Goal: Task Accomplishment & Management: Use online tool/utility

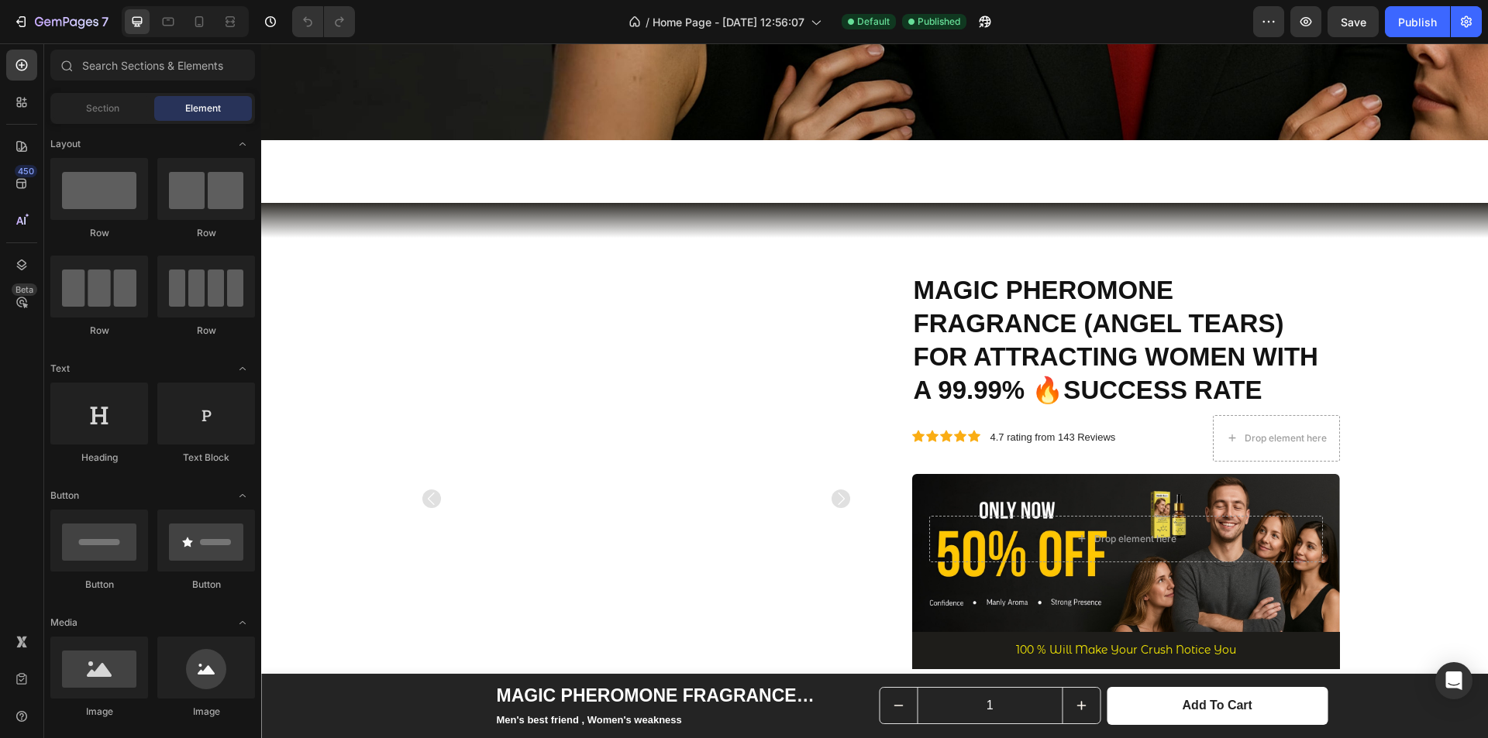
scroll to position [1085, 0]
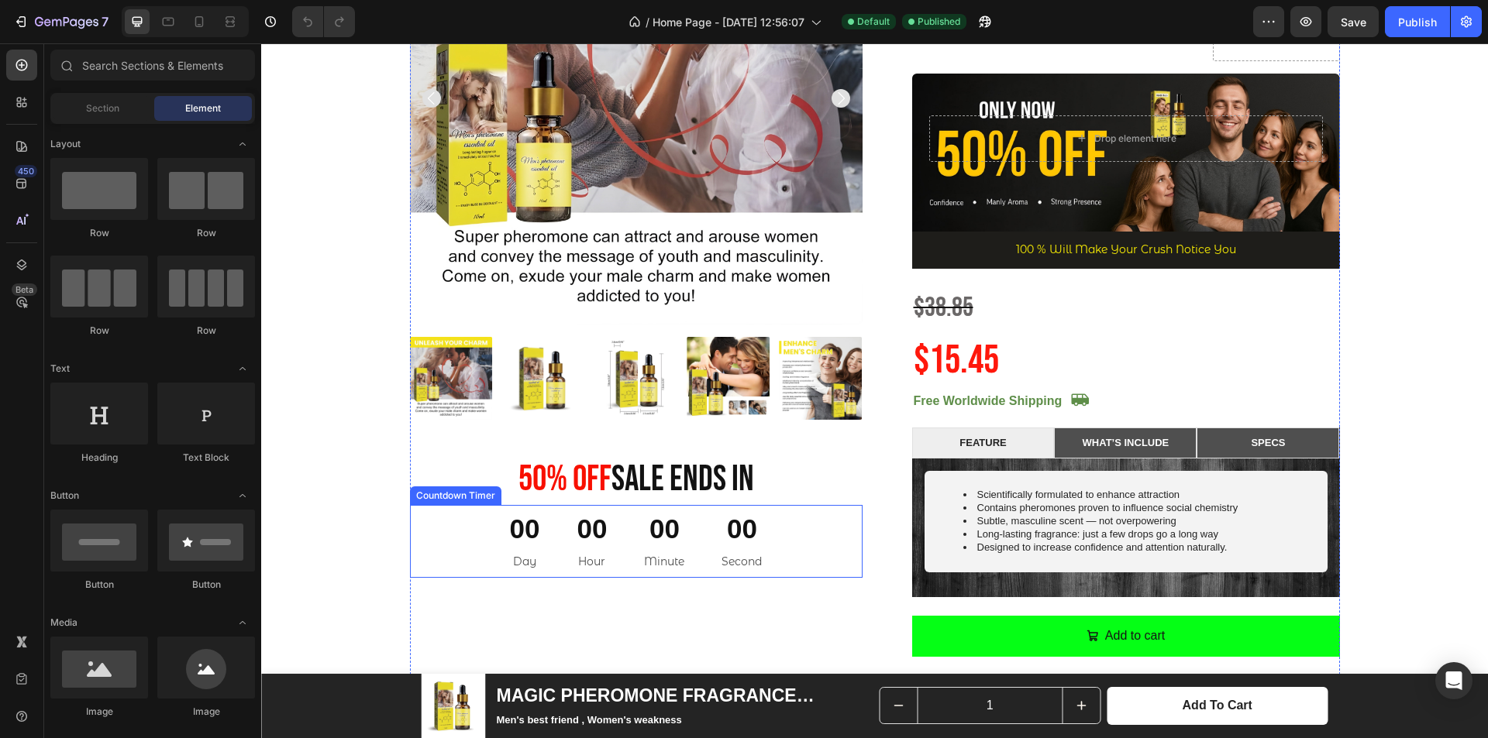
click at [676, 515] on div "00" at bounding box center [664, 529] width 40 height 36
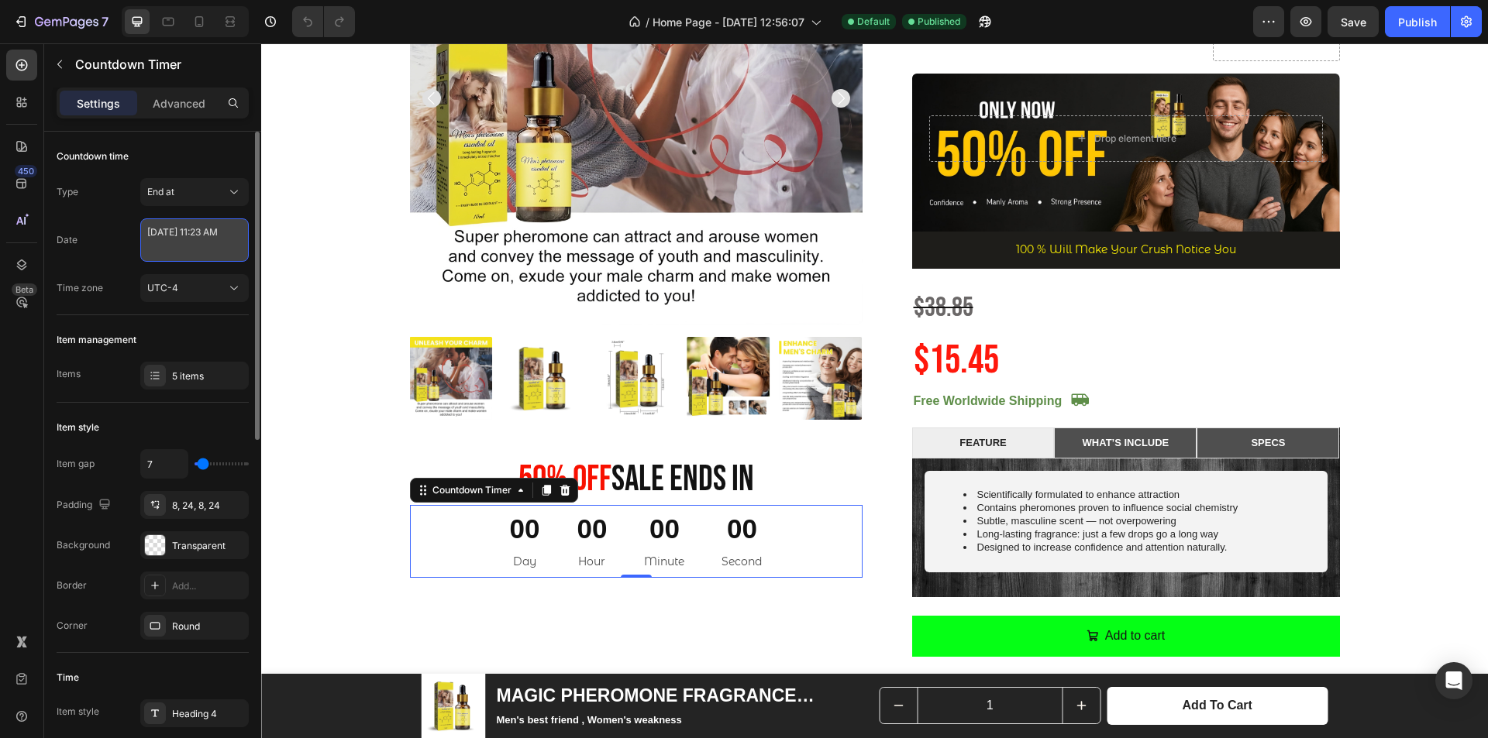
click at [181, 242] on textarea "[DATE] 11:23 AM" at bounding box center [194, 240] width 108 height 43
select select "11"
select select "23"
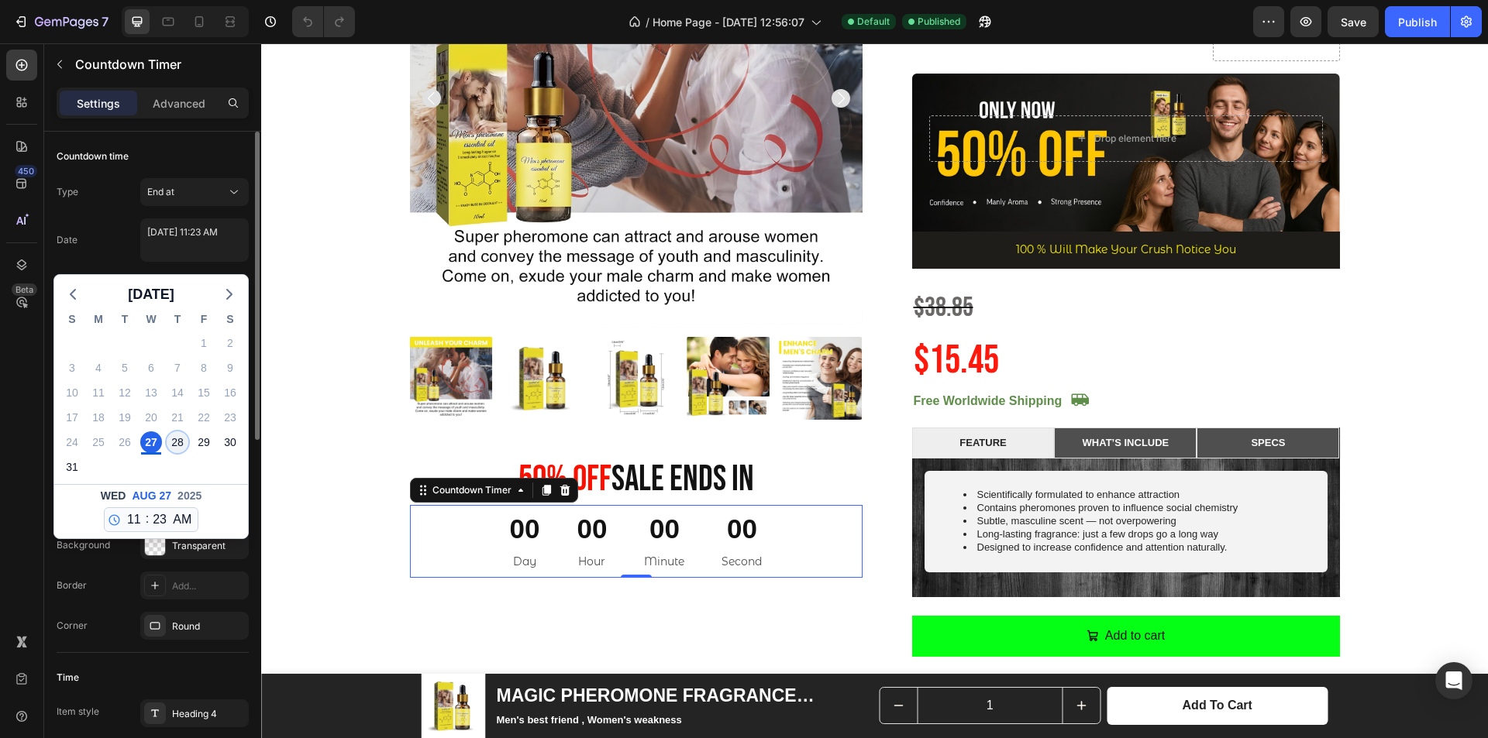
click at [181, 437] on div "28" at bounding box center [178, 443] width 22 height 22
type textarea "[DATE] 11:23 AM"
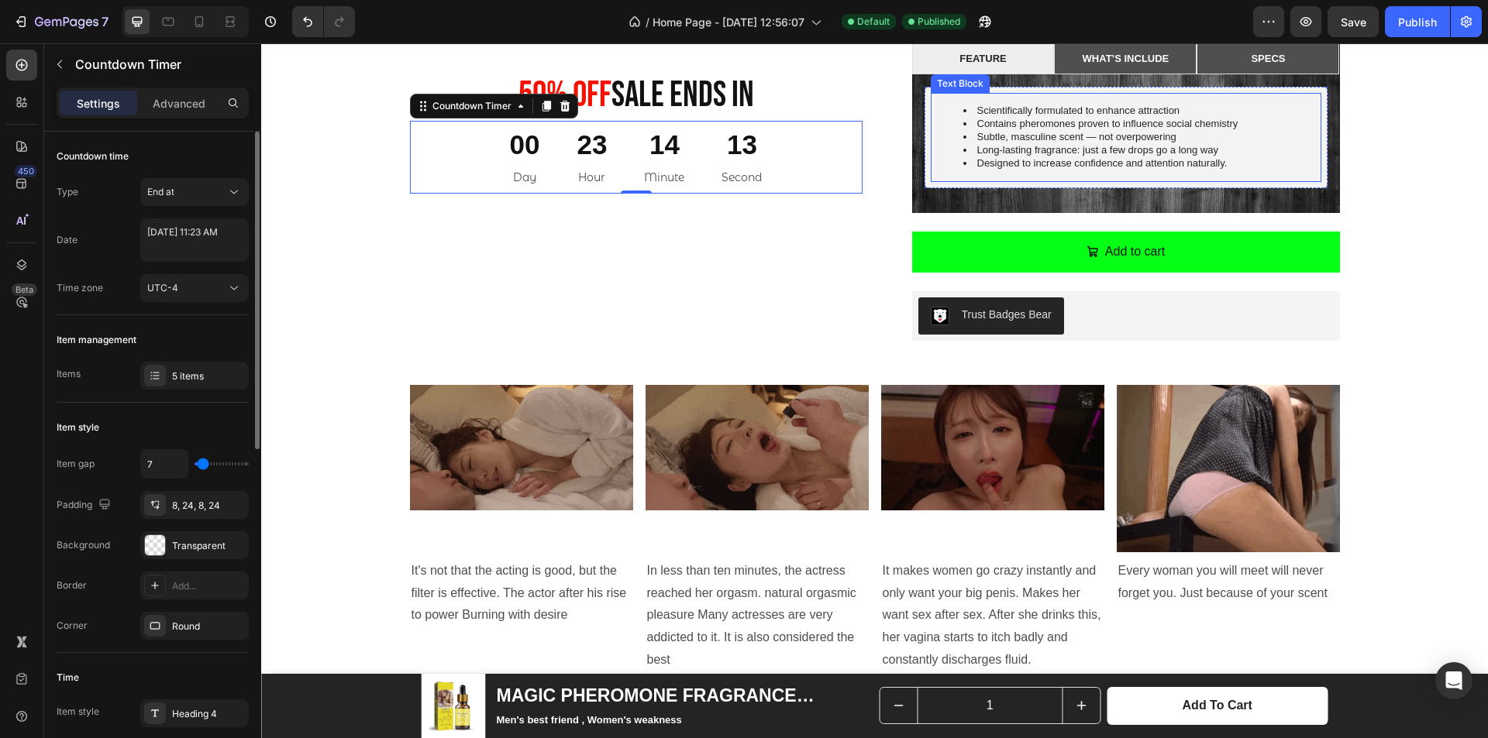
scroll to position [1550, 0]
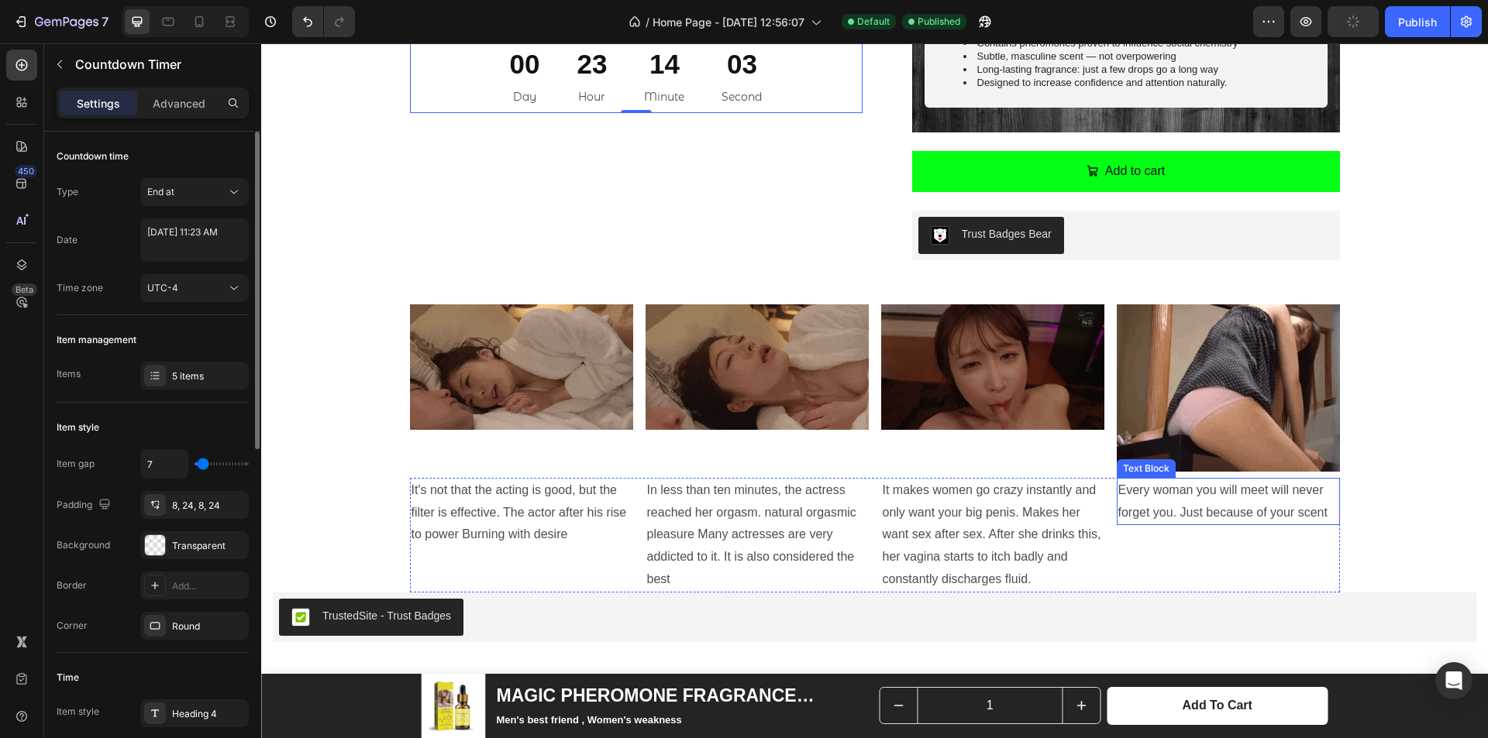
click at [1228, 493] on p "Every woman you will meet will never forget you. Just because of your scent" at bounding box center [1228, 502] width 220 height 45
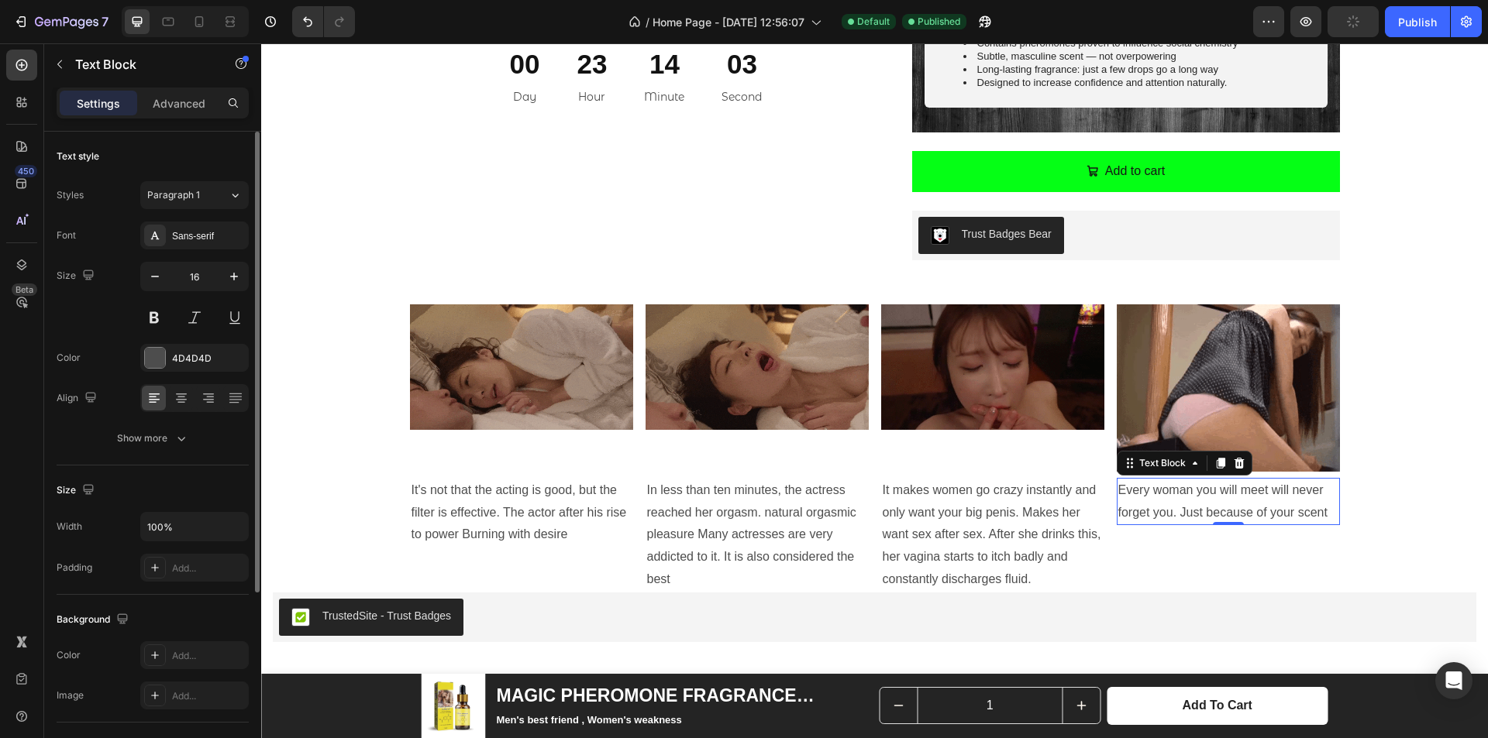
click at [1258, 493] on p "Every woman you will meet will never forget you. Just because of your scent" at bounding box center [1228, 502] width 220 height 45
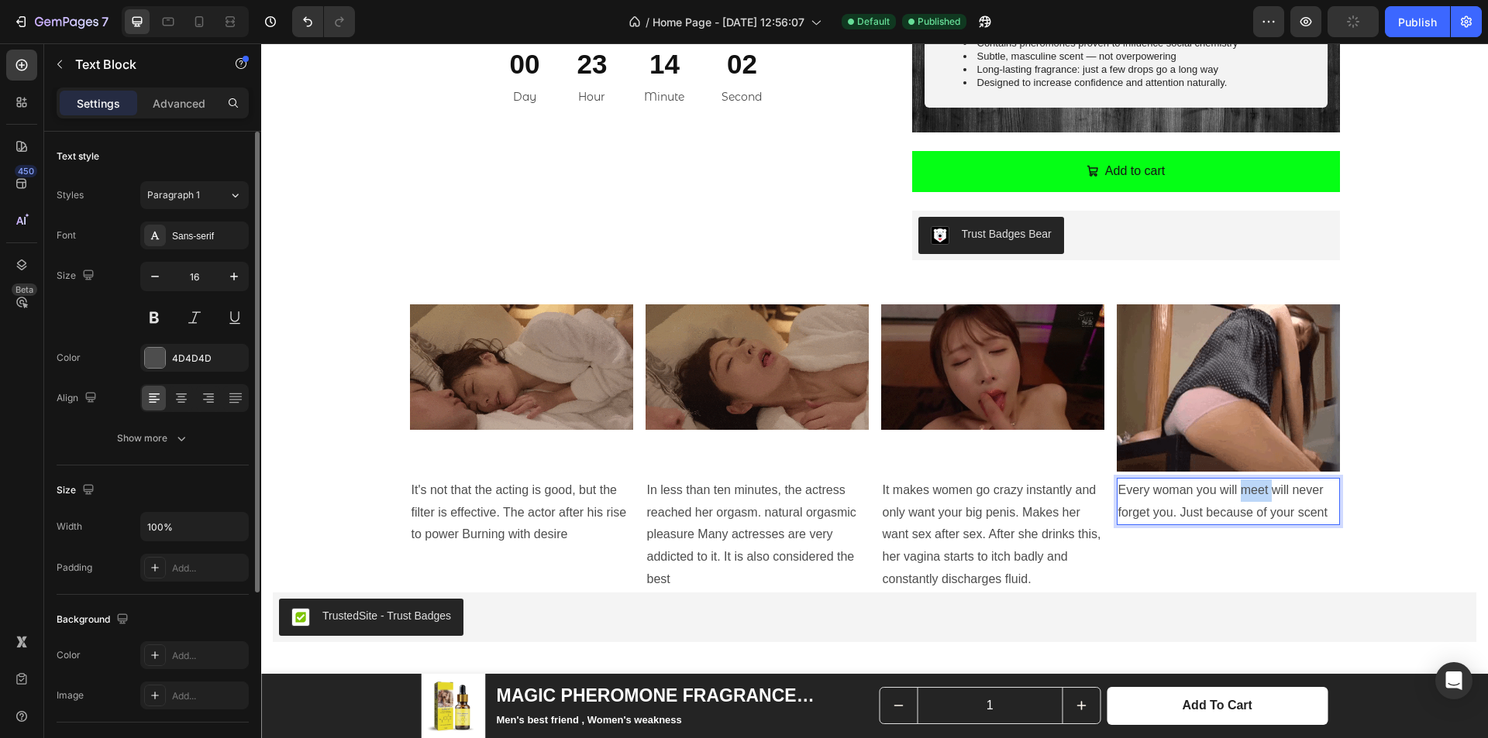
click at [1258, 493] on p "Every woman you will meet will never forget you. Just because of your scent" at bounding box center [1228, 502] width 220 height 45
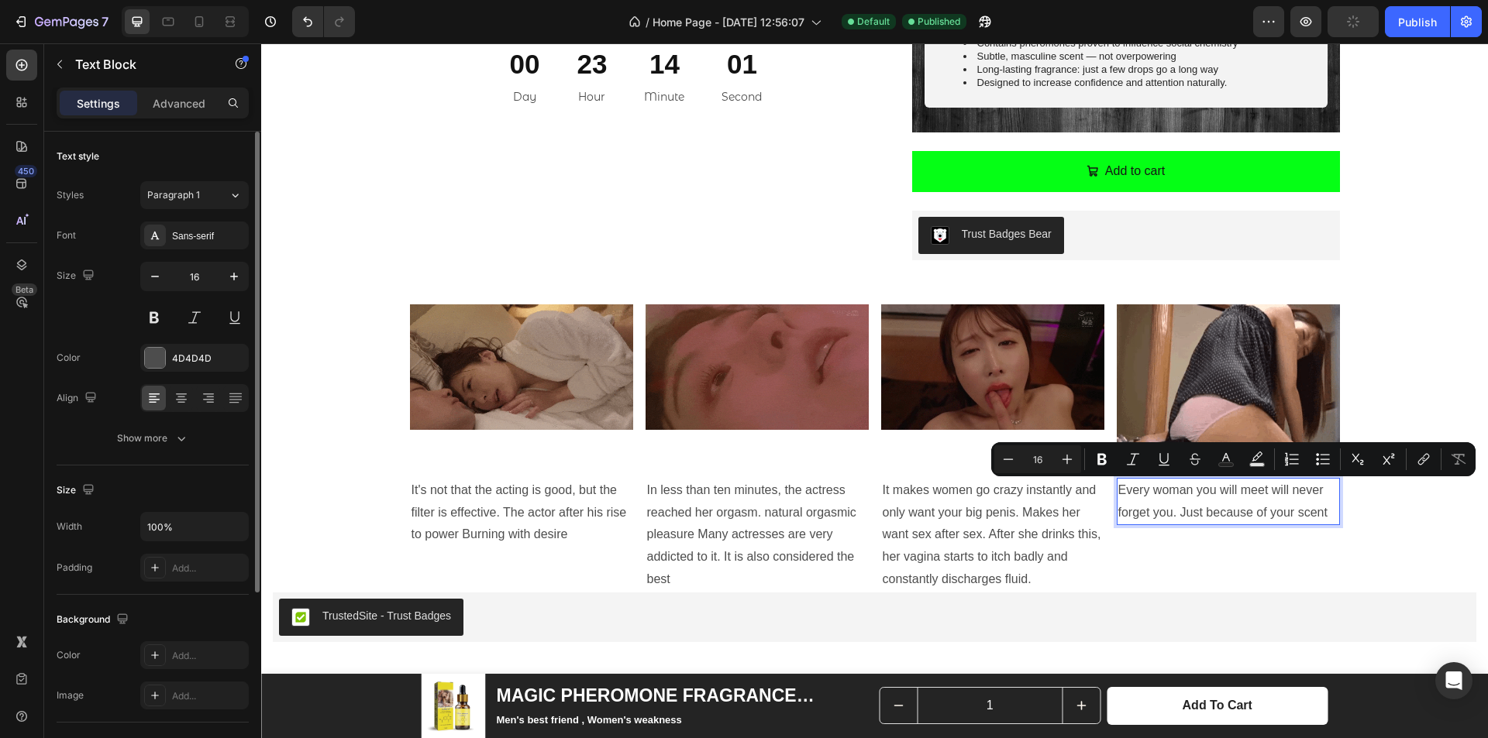
click at [1232, 493] on p "Every woman you will meet will never forget you. Just because of your scent" at bounding box center [1228, 502] width 220 height 45
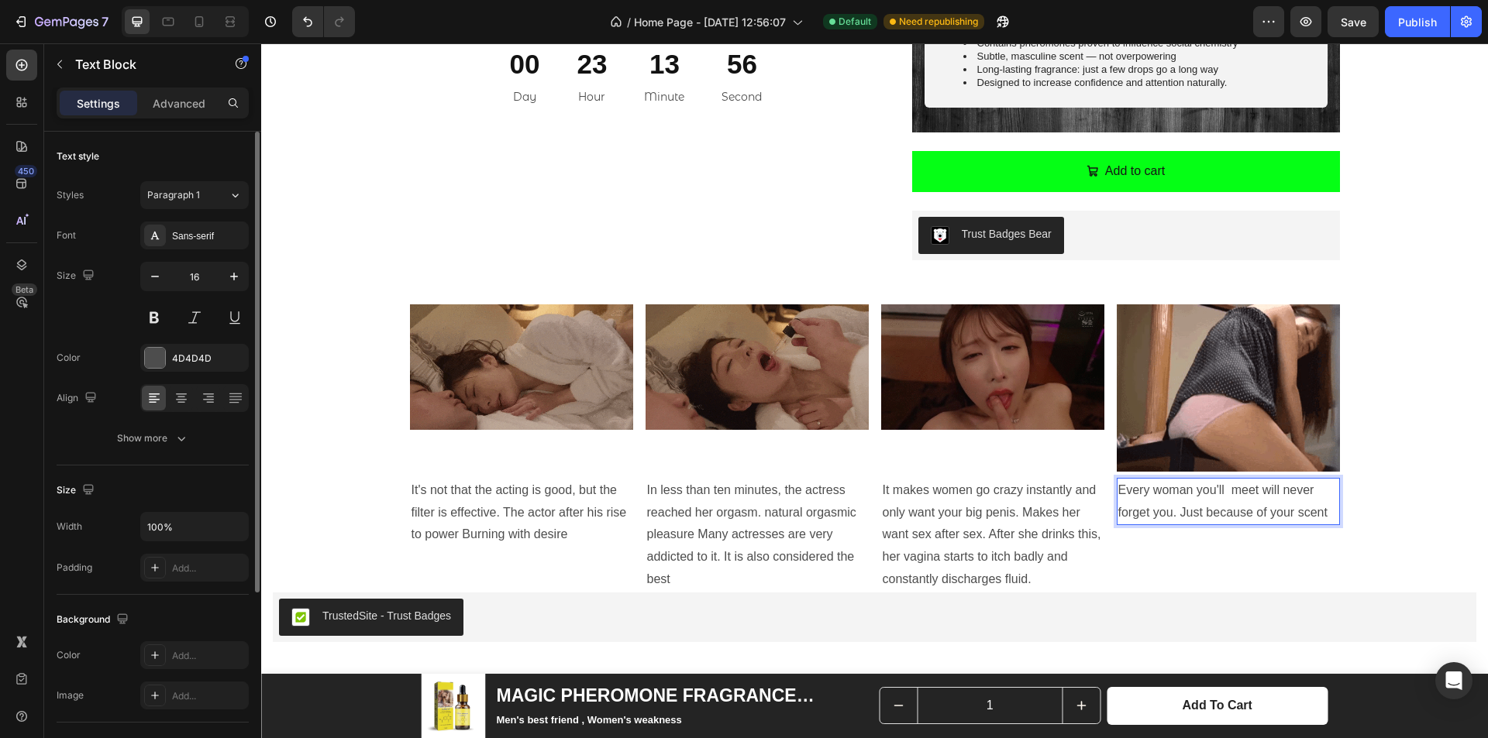
click at [1255, 492] on p "Every woman you'll meet will never forget you. Just because of your scent" at bounding box center [1228, 502] width 220 height 45
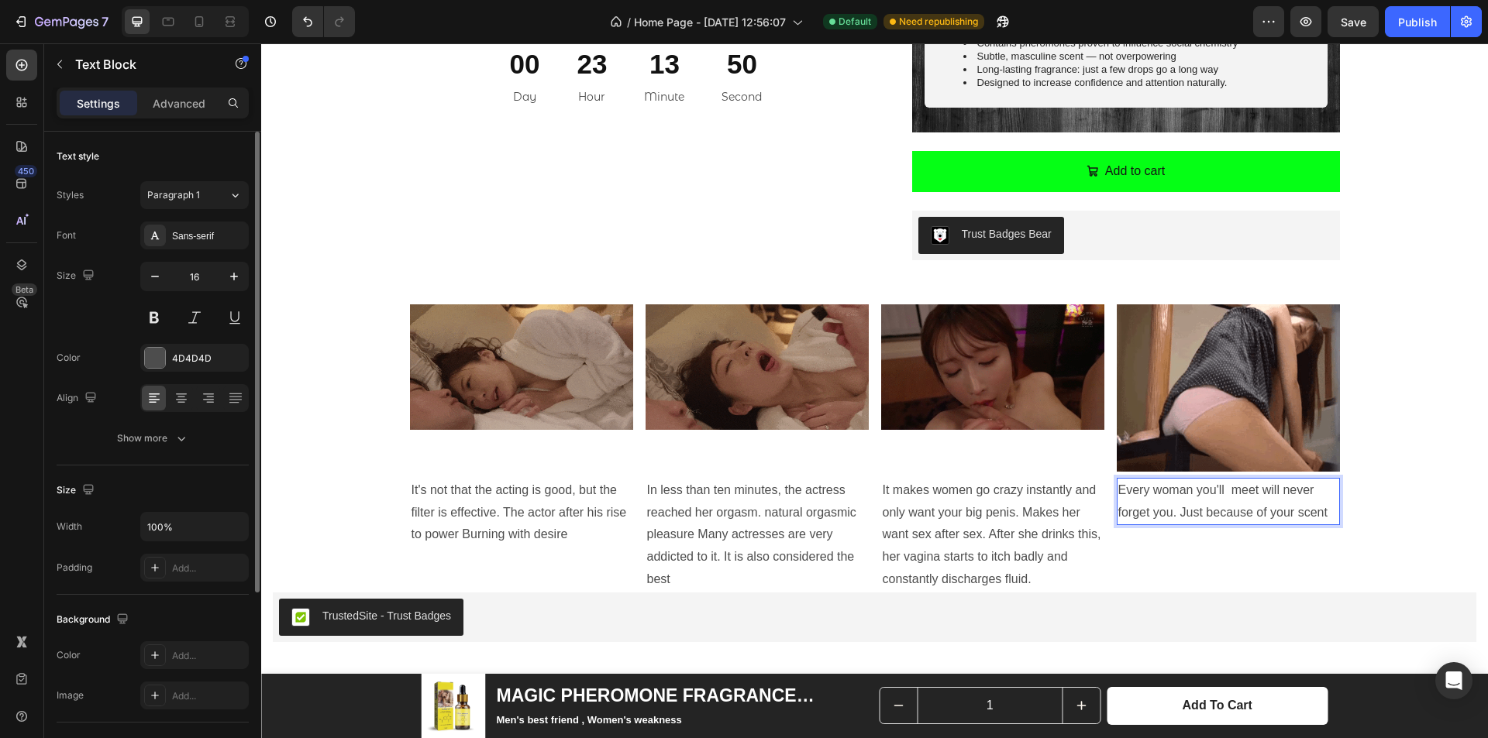
click at [1227, 492] on p "Every woman you'll meet will never forget you. Just because of your scent" at bounding box center [1228, 502] width 220 height 45
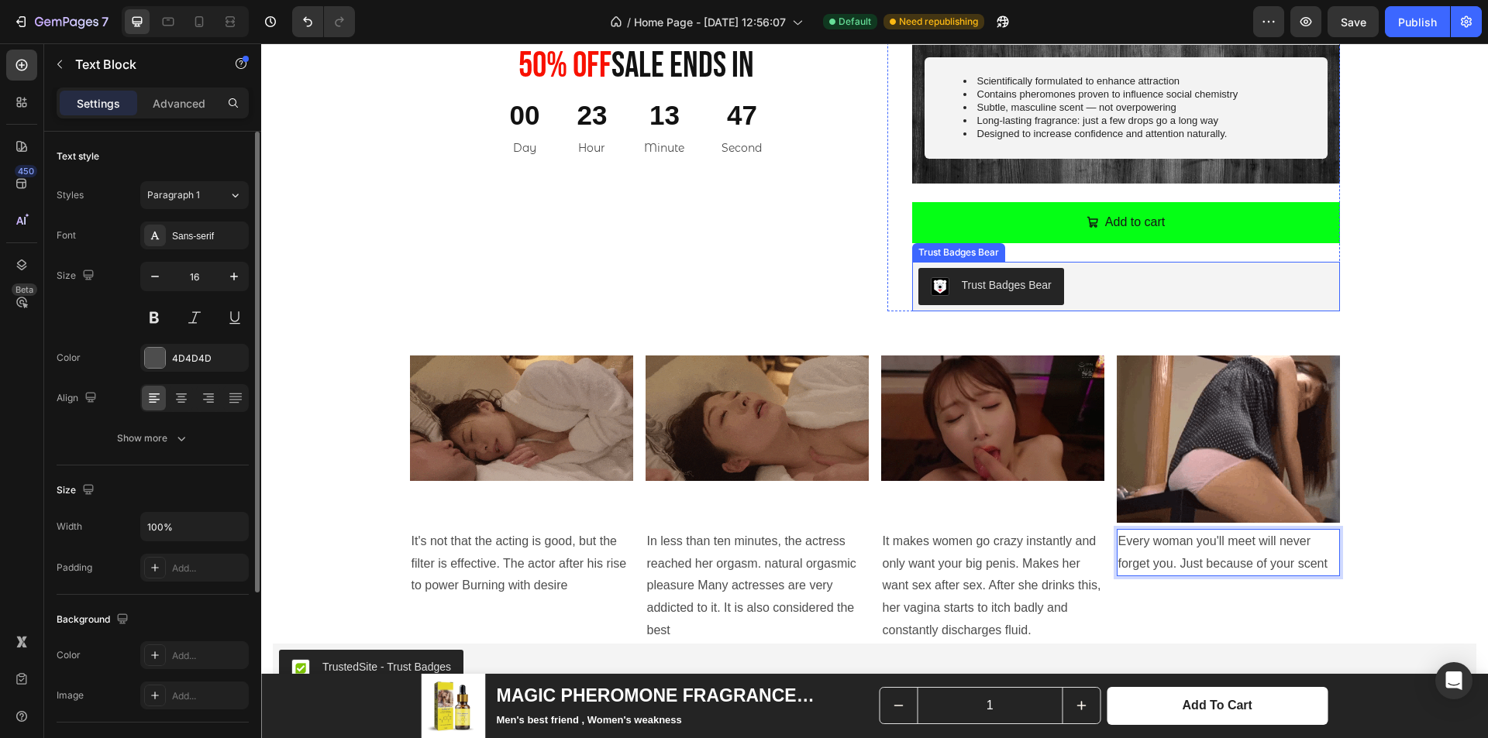
scroll to position [1395, 0]
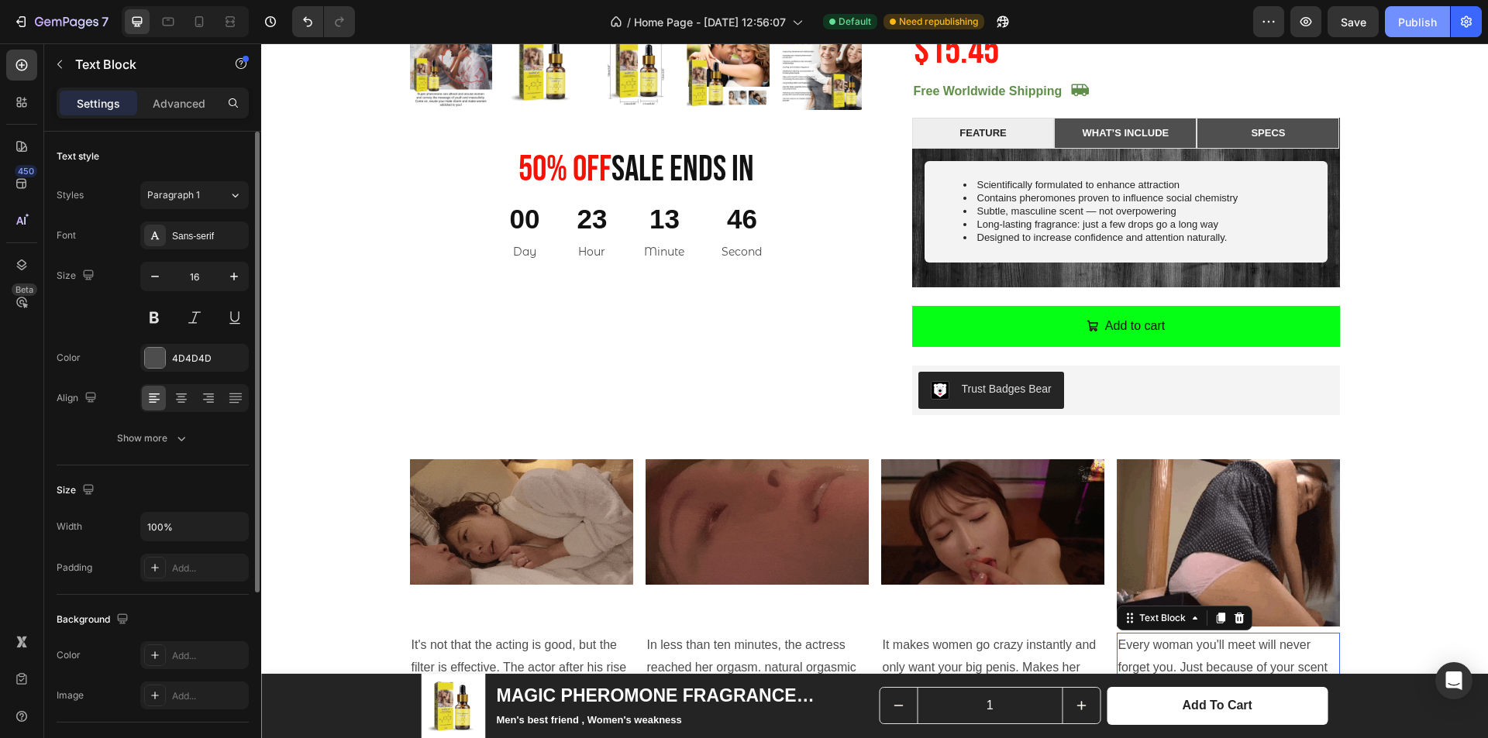
click at [1409, 21] on div "Publish" at bounding box center [1417, 22] width 39 height 16
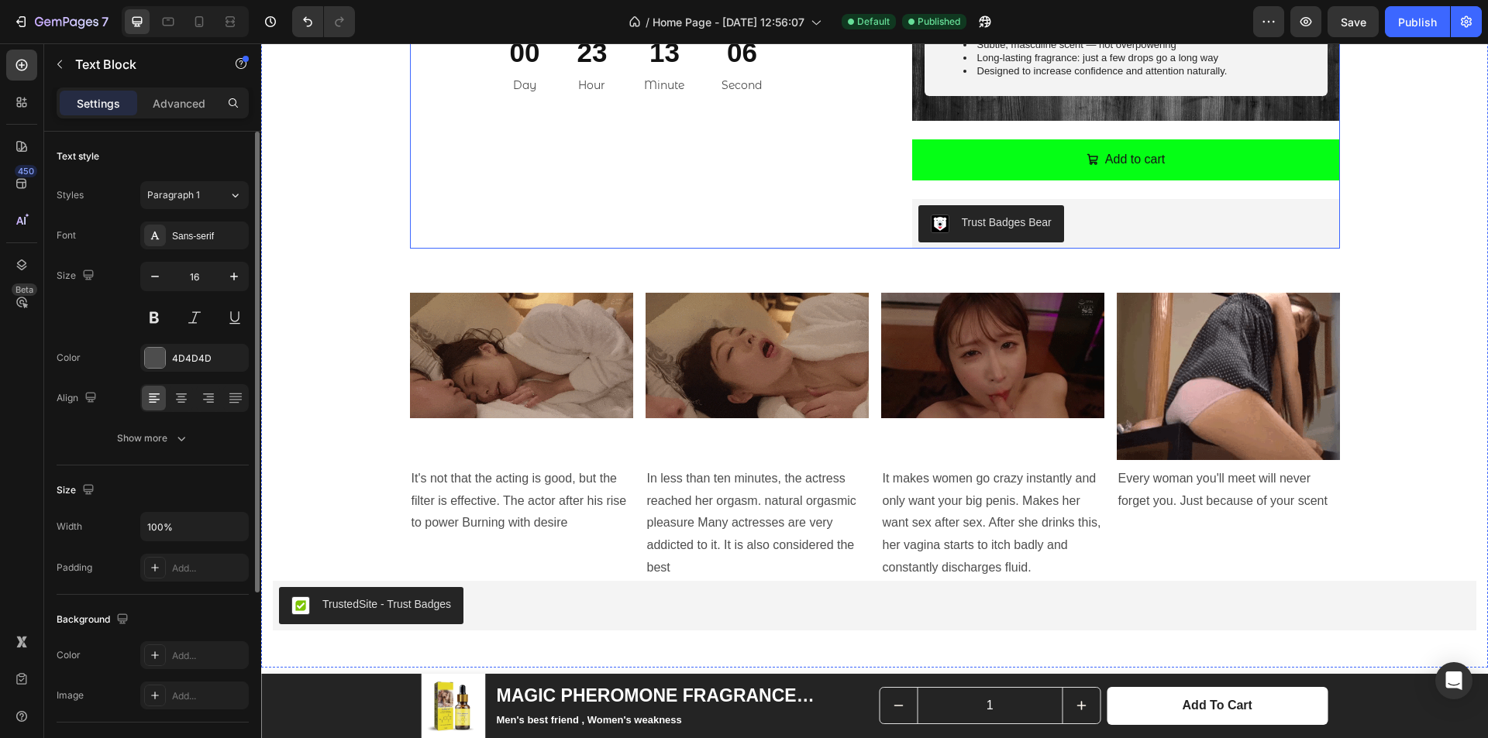
scroll to position [1554, 0]
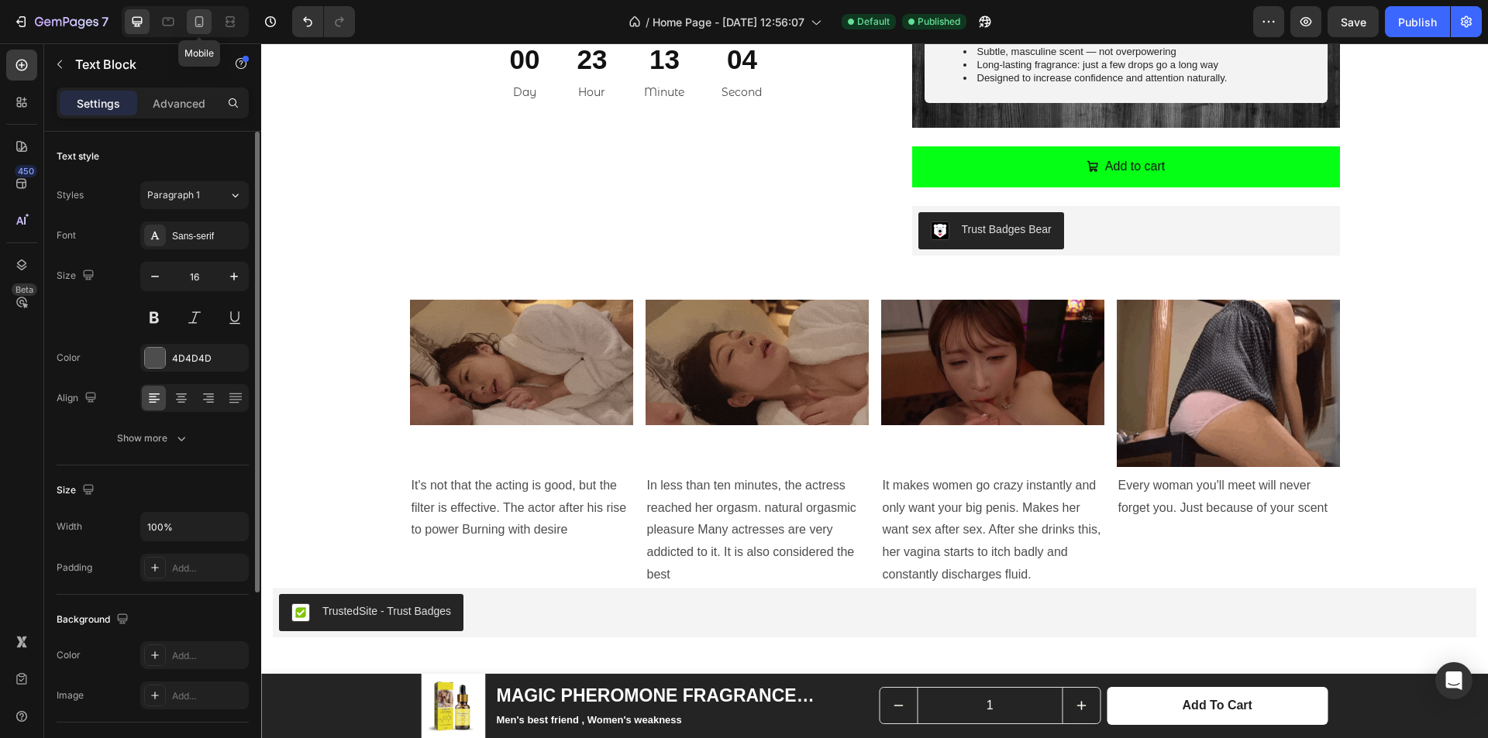
click at [208, 14] on div at bounding box center [199, 21] width 25 height 25
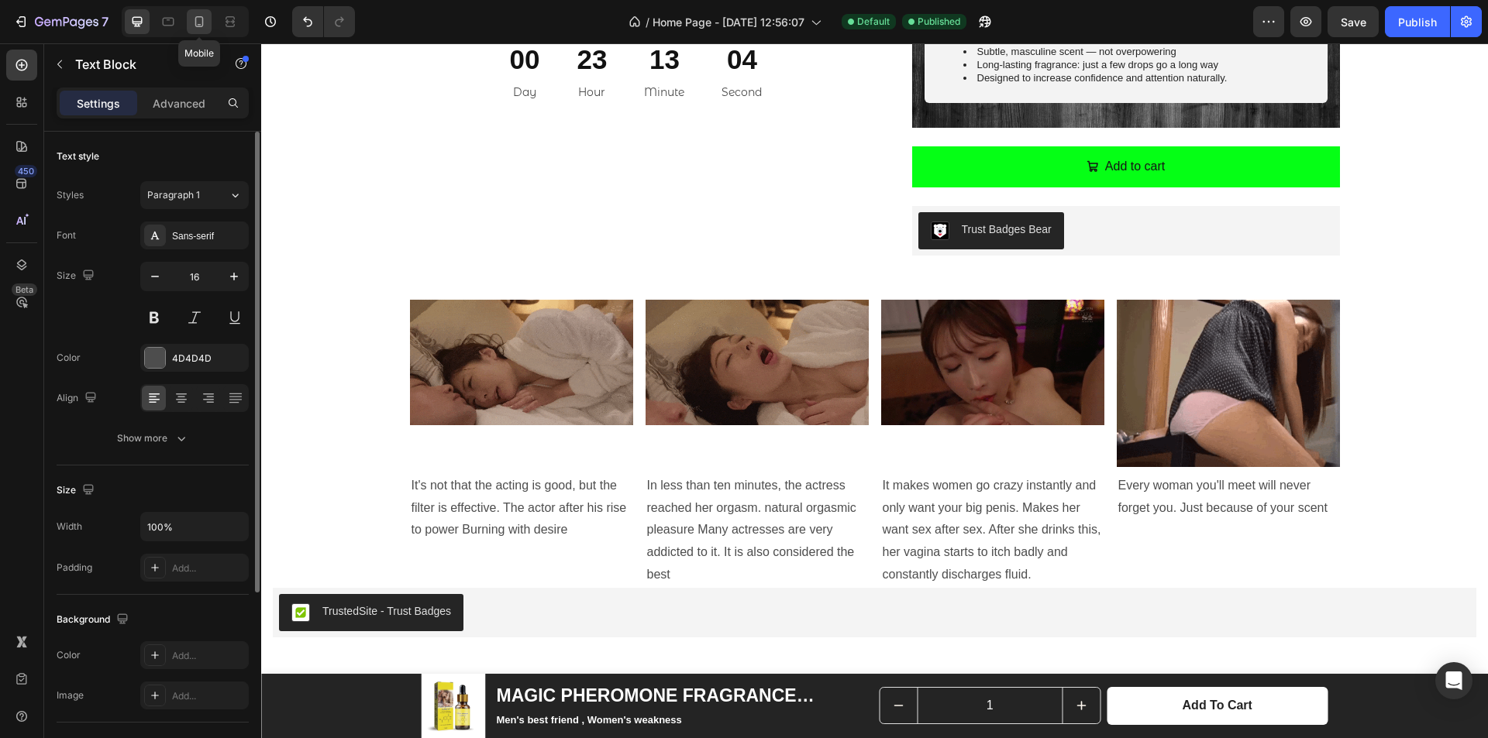
type input "14"
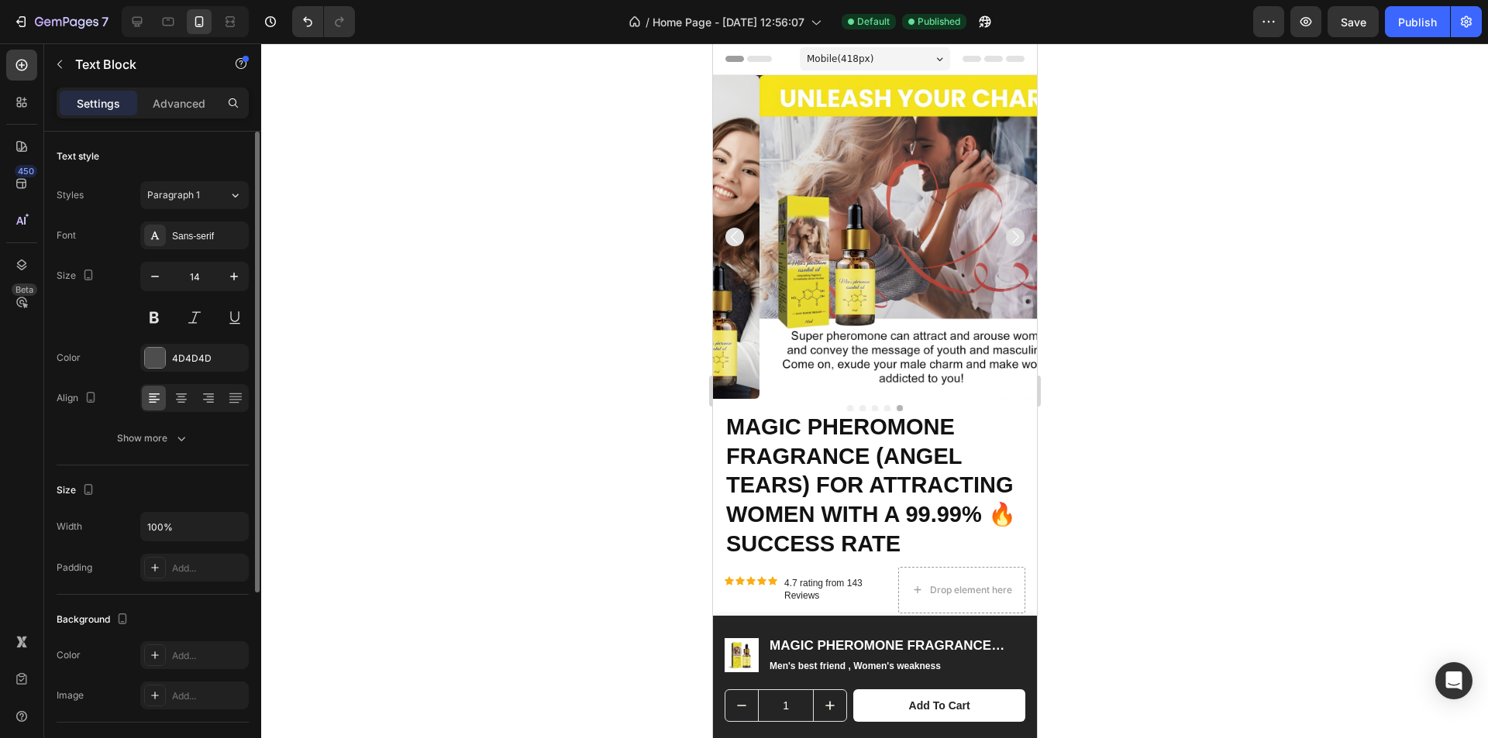
drag, startPoint x: 1308, startPoint y: 33, endPoint x: 1292, endPoint y: 77, distance: 47.5
click at [1295, 0] on div "7 / Home Page - [DATE] 12:56:07 Default Published Preview Save Publish 450 Beta…" at bounding box center [744, 0] width 1488 height 0
click at [1451, 16] on button "button" at bounding box center [1466, 21] width 31 height 31
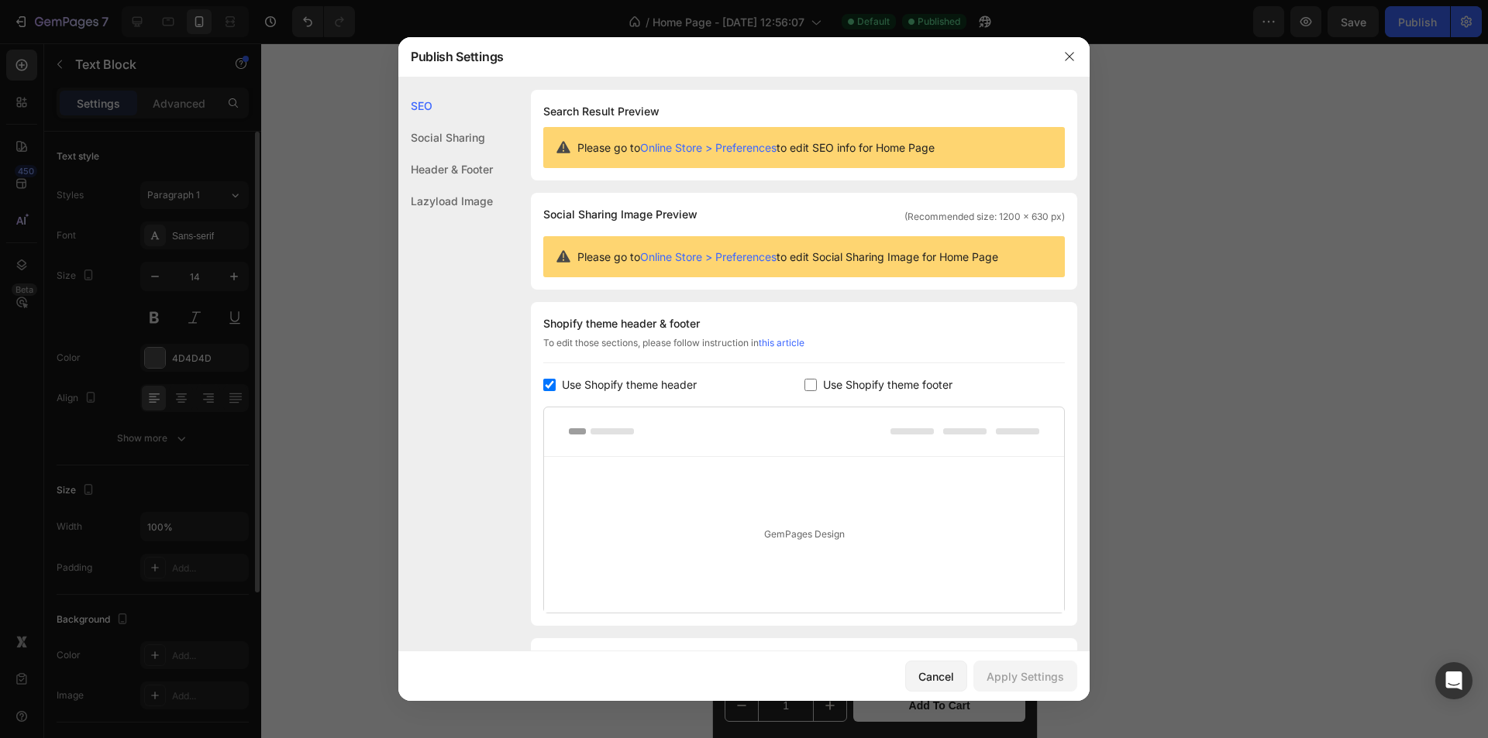
click at [484, 185] on div "Header & Footer" at bounding box center [445, 201] width 95 height 32
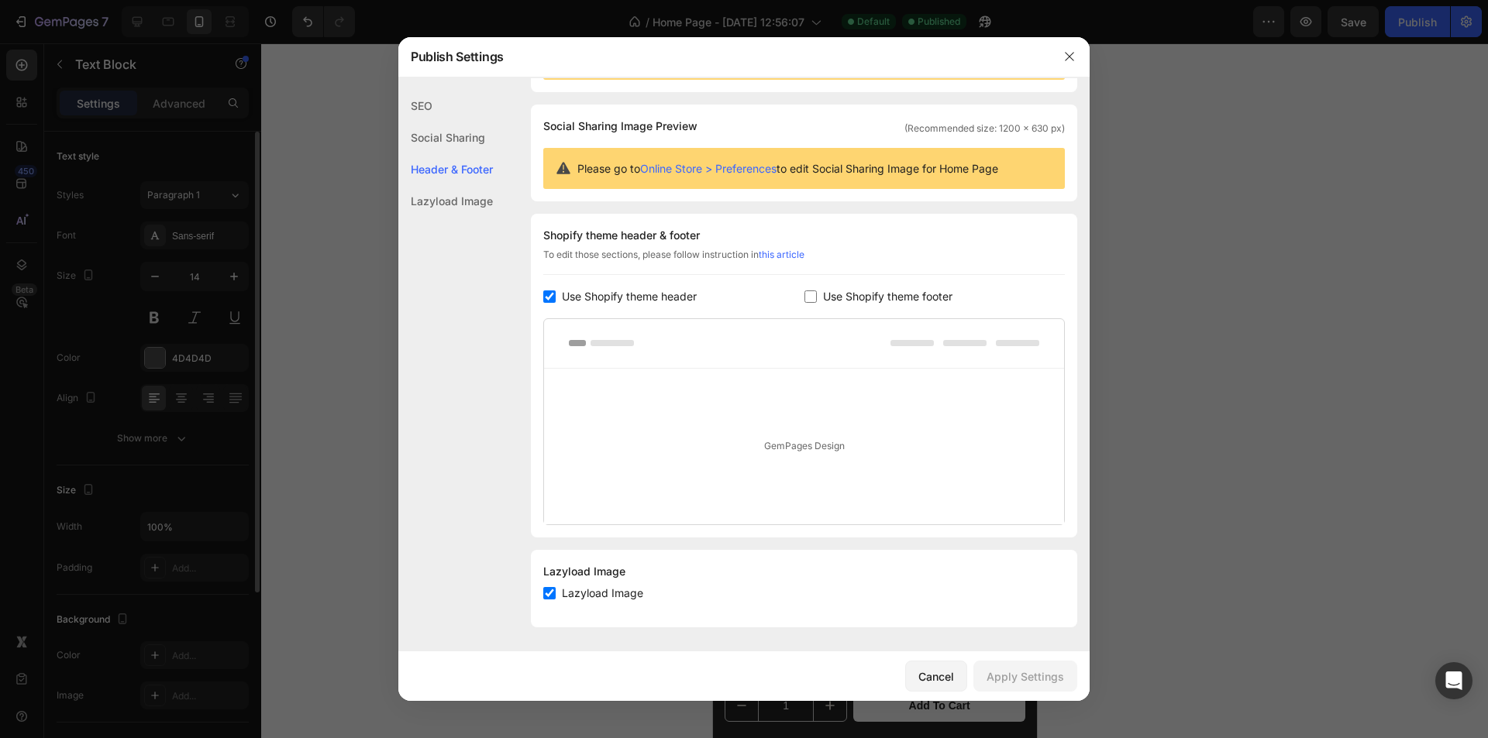
click at [483, 200] on div "Lazyload Image" at bounding box center [445, 201] width 95 height 32
click at [544, 594] on input "checkbox" at bounding box center [549, 593] width 12 height 12
checkbox input "false"
click at [1045, 688] on button "Apply Settings" at bounding box center [1025, 676] width 104 height 31
click at [1076, 56] on button "button" at bounding box center [1069, 56] width 25 height 25
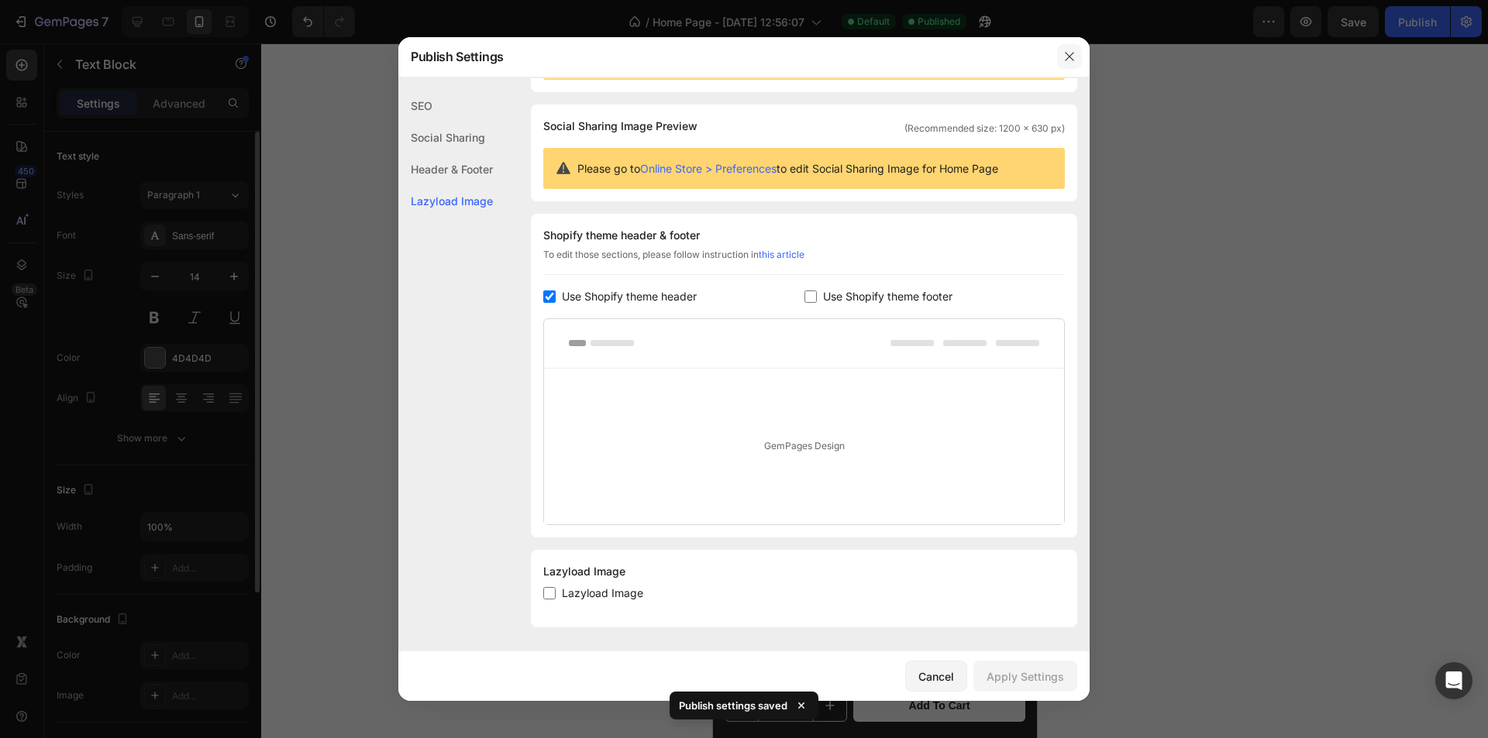
click at [1076, 56] on div at bounding box center [874, 390] width 1227 height 695
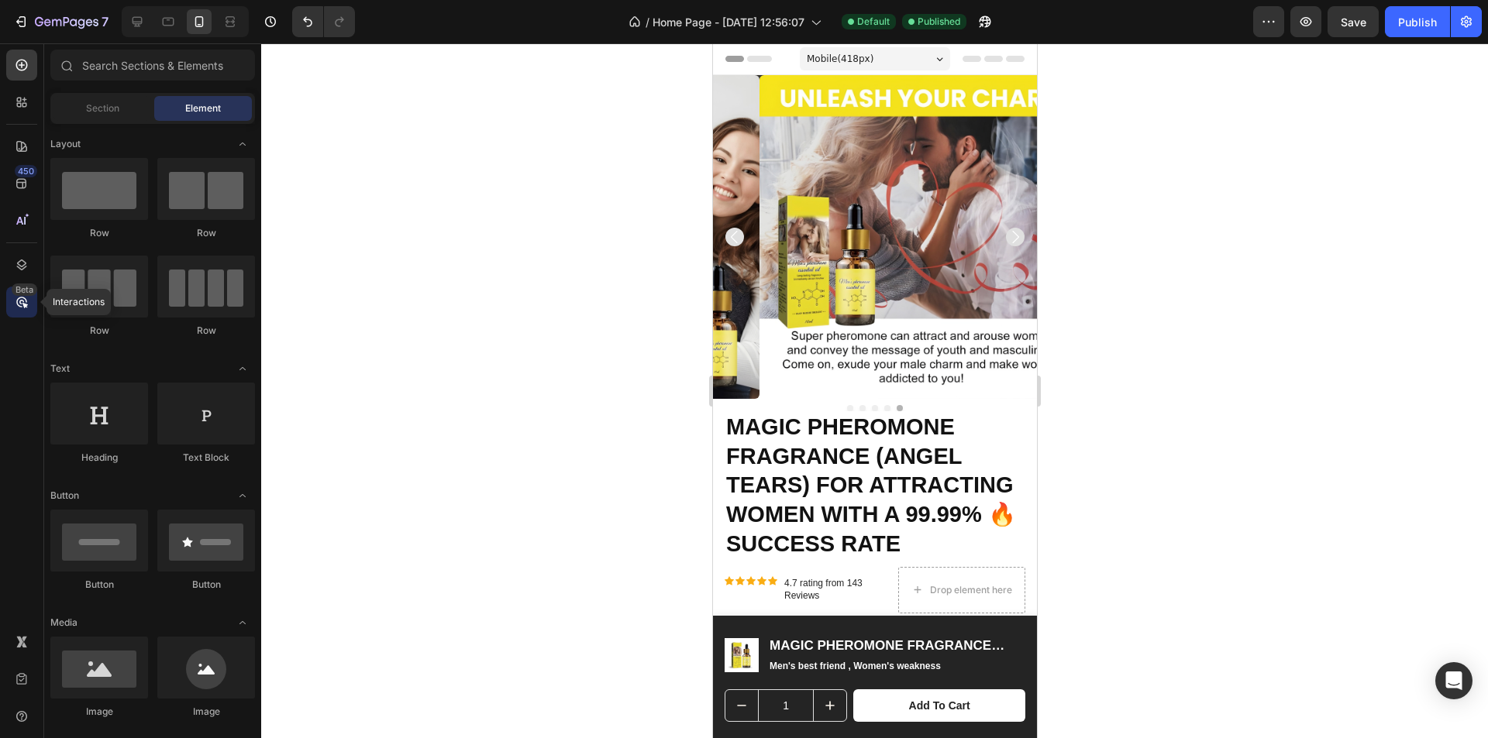
click at [34, 315] on div "Beta" at bounding box center [21, 302] width 31 height 31
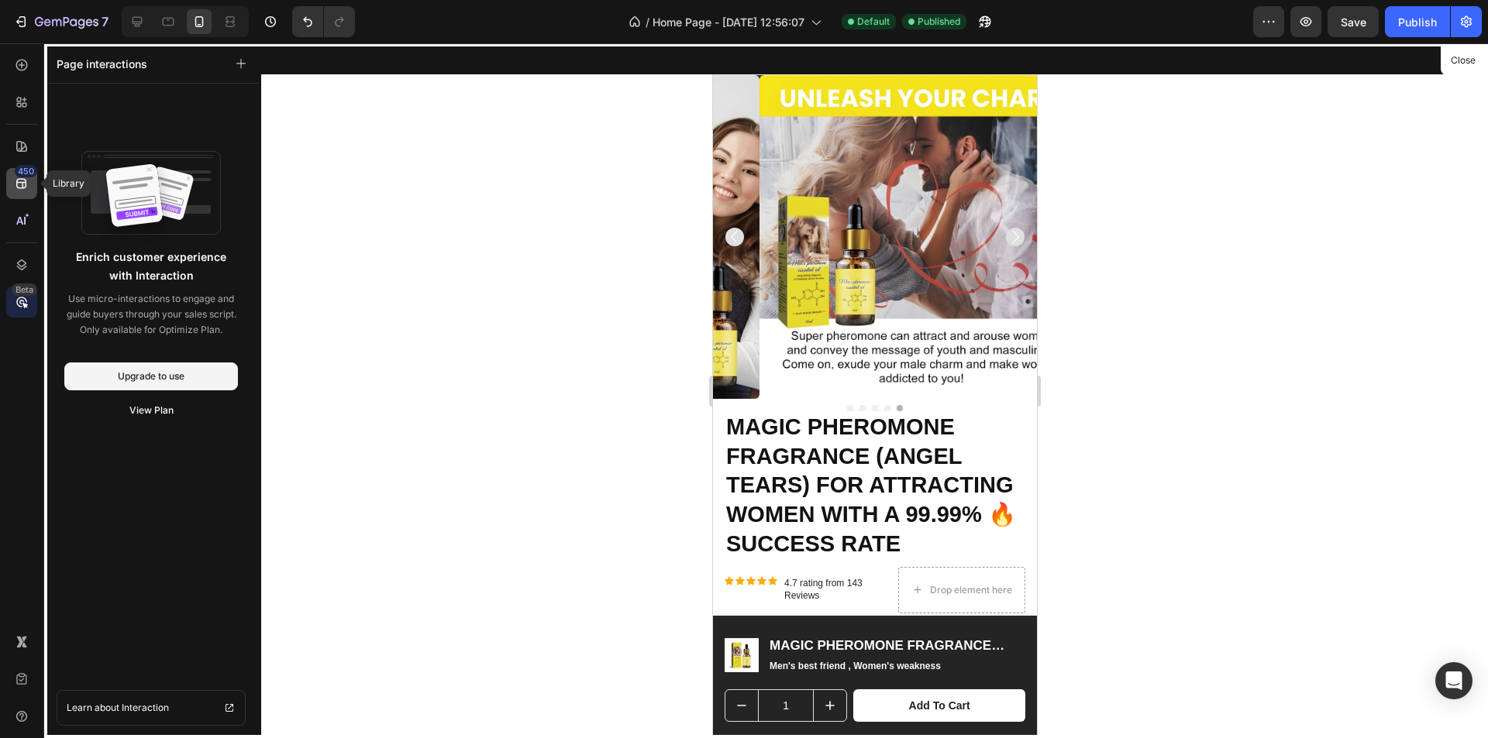
click at [17, 191] on div "450" at bounding box center [21, 183] width 31 height 31
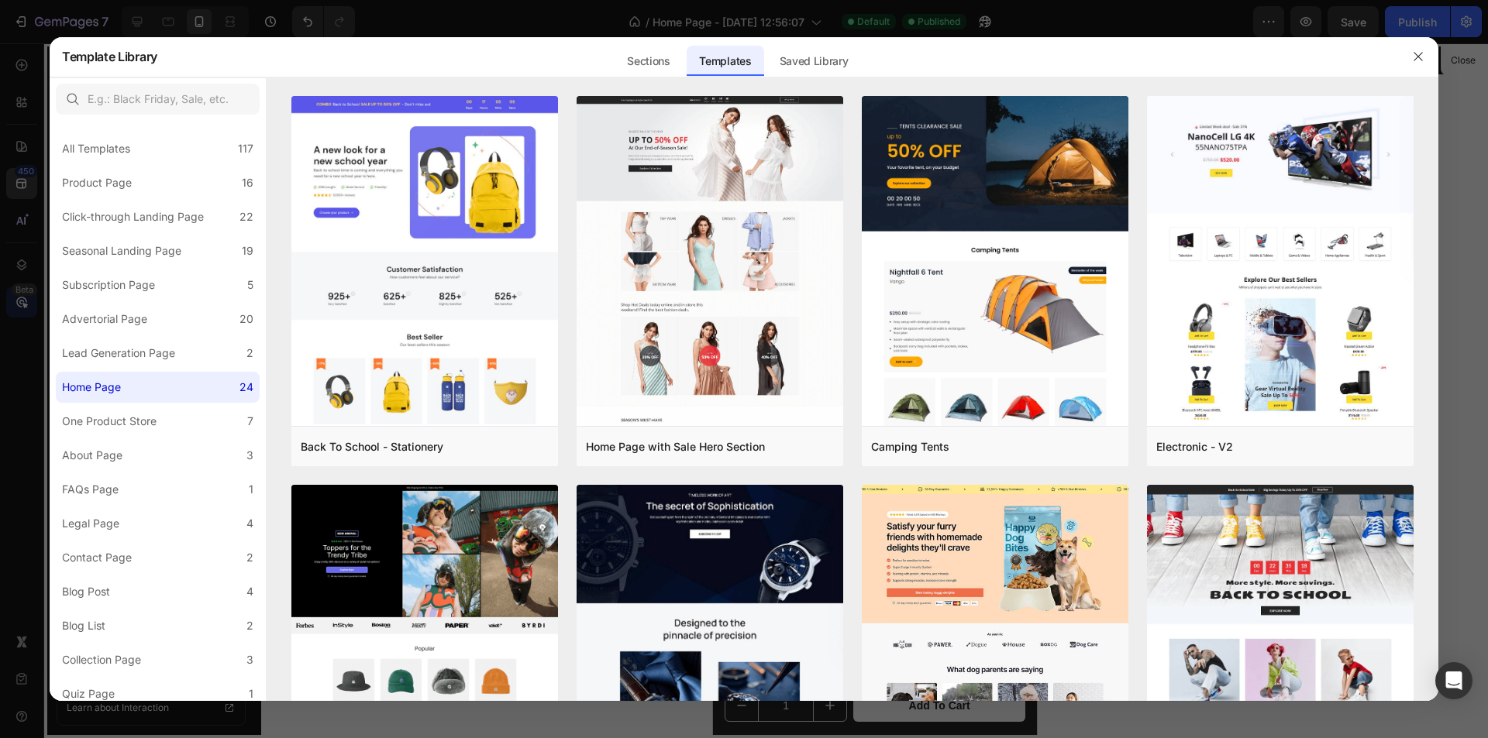
click at [26, 154] on div at bounding box center [744, 369] width 1488 height 738
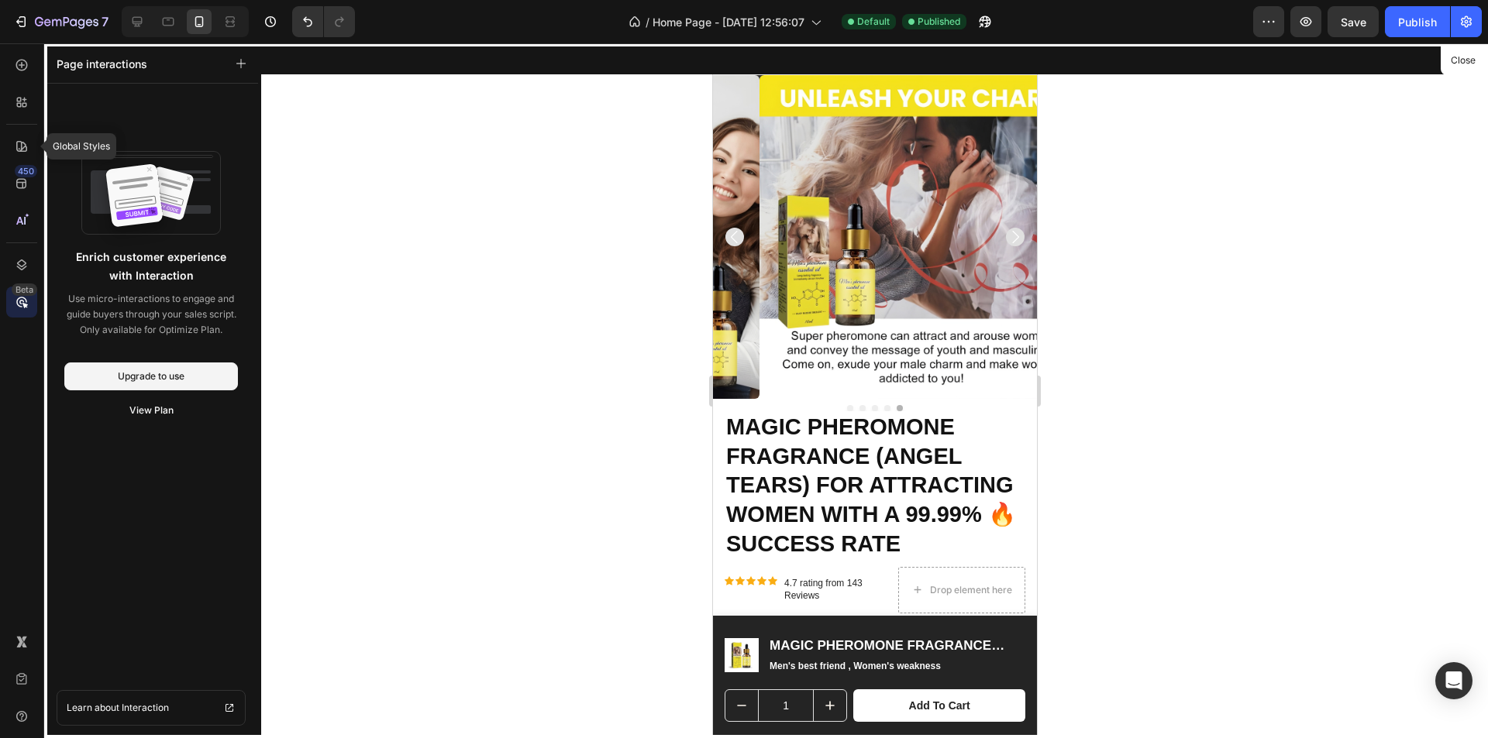
click at [26, 154] on div at bounding box center [21, 146] width 31 height 31
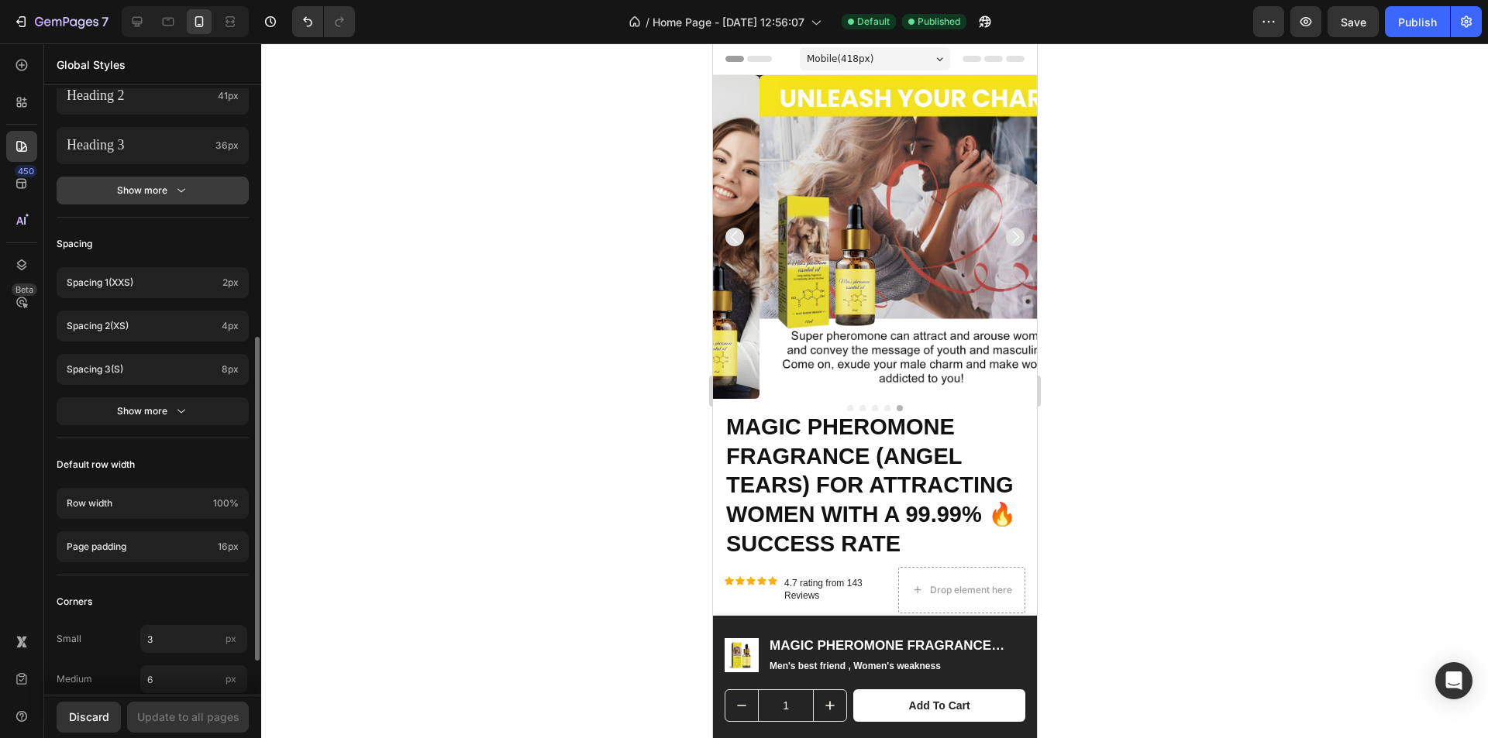
scroll to position [528, 0]
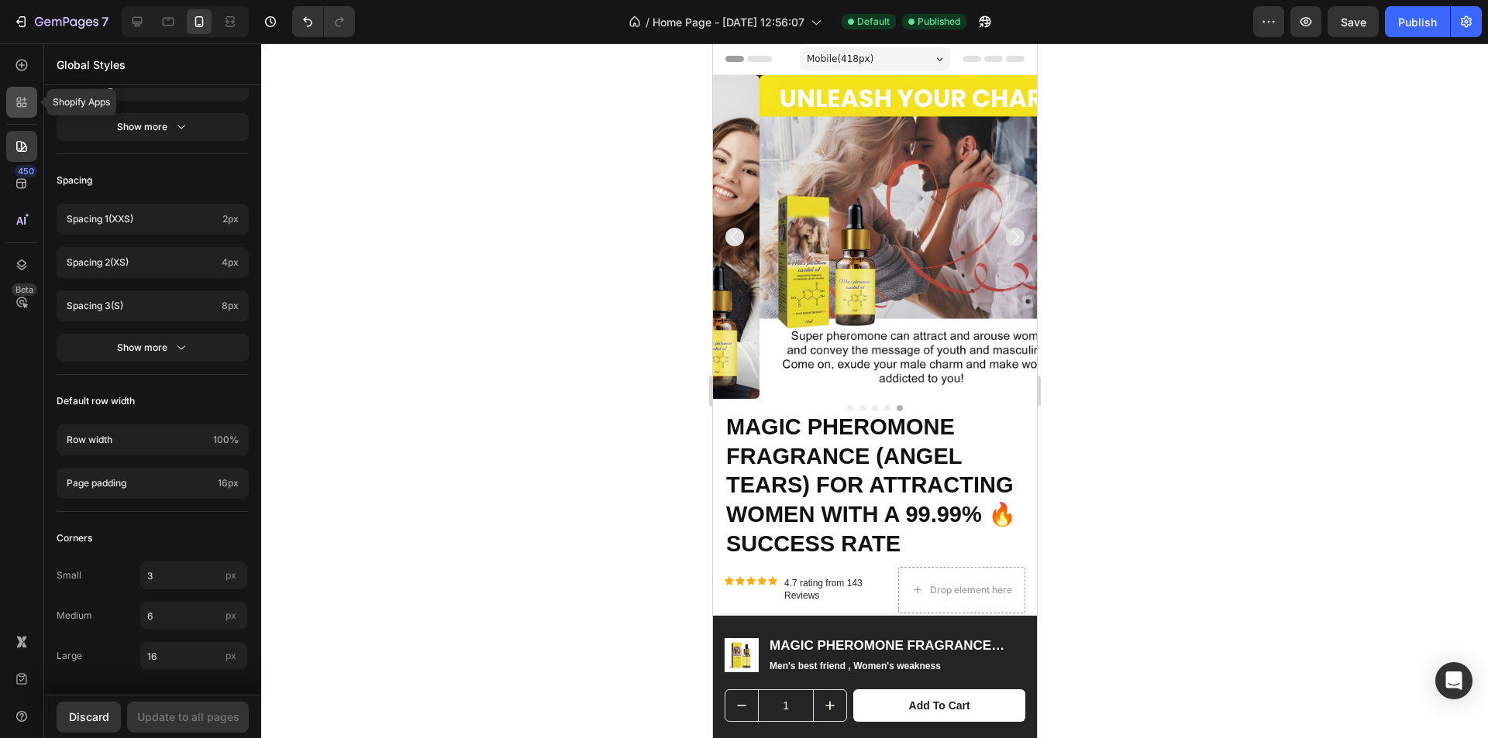
click at [29, 103] on icon at bounding box center [21, 102] width 15 height 15
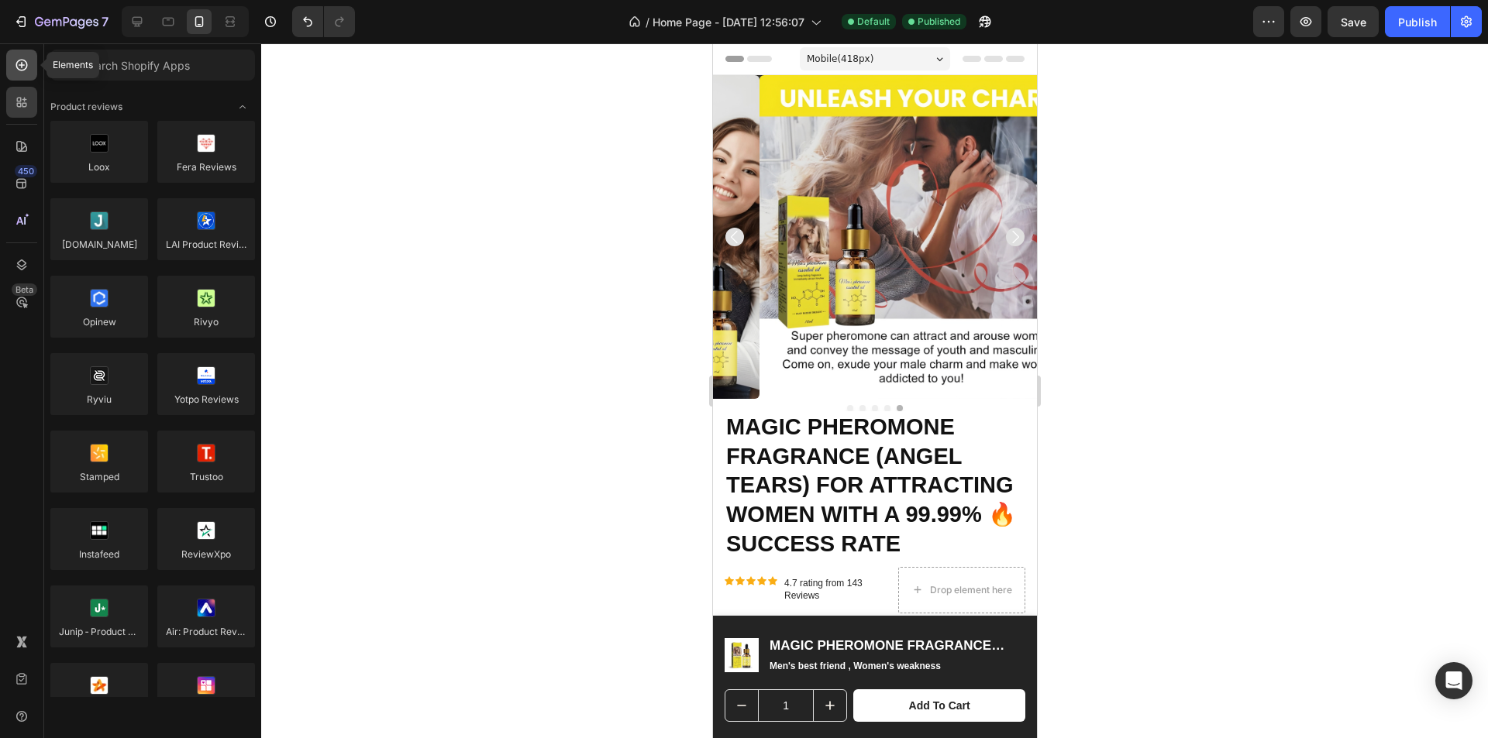
click at [13, 60] on div at bounding box center [21, 65] width 31 height 31
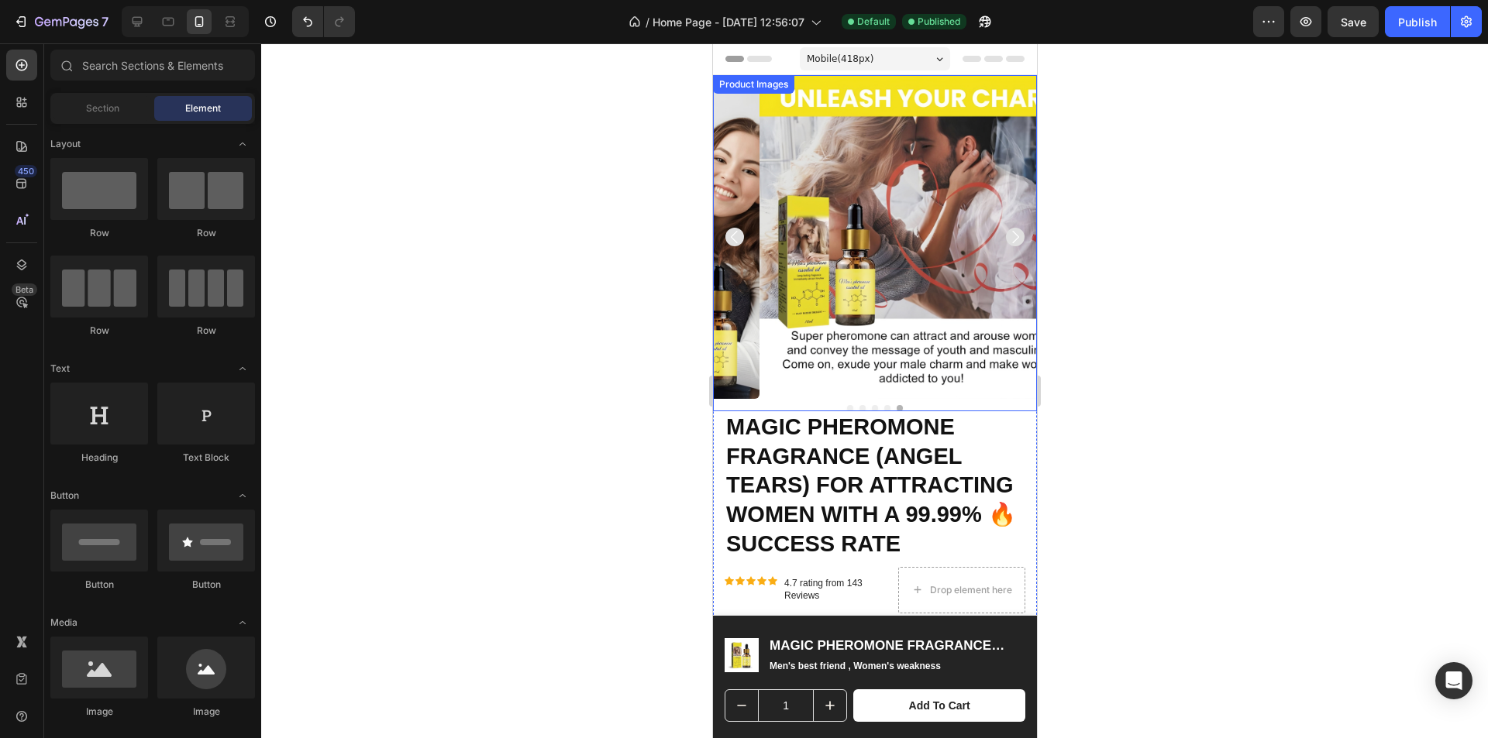
click at [729, 236] on icon "Carousel Back Arrow" at bounding box center [734, 237] width 19 height 19
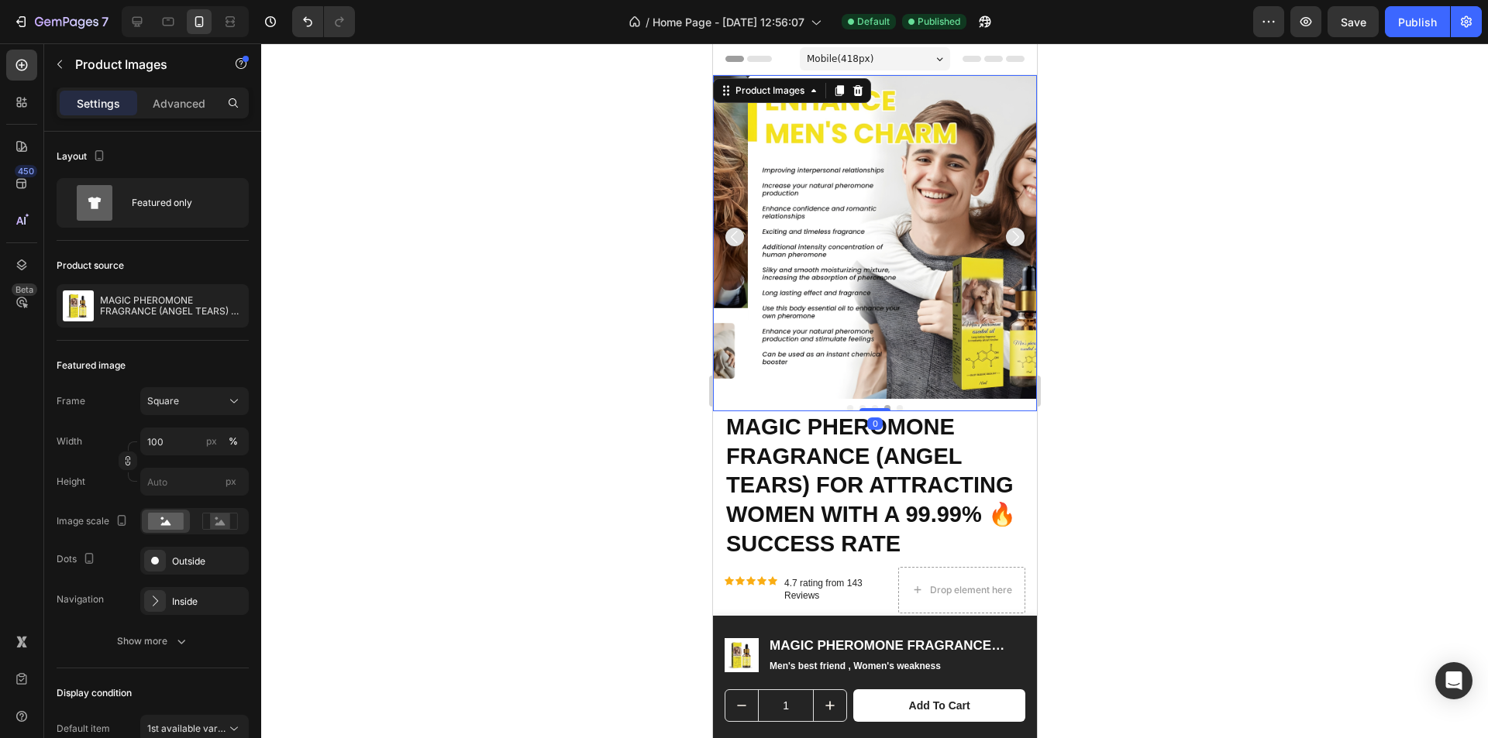
click at [729, 236] on icon "Carousel Back Arrow" at bounding box center [734, 237] width 19 height 19
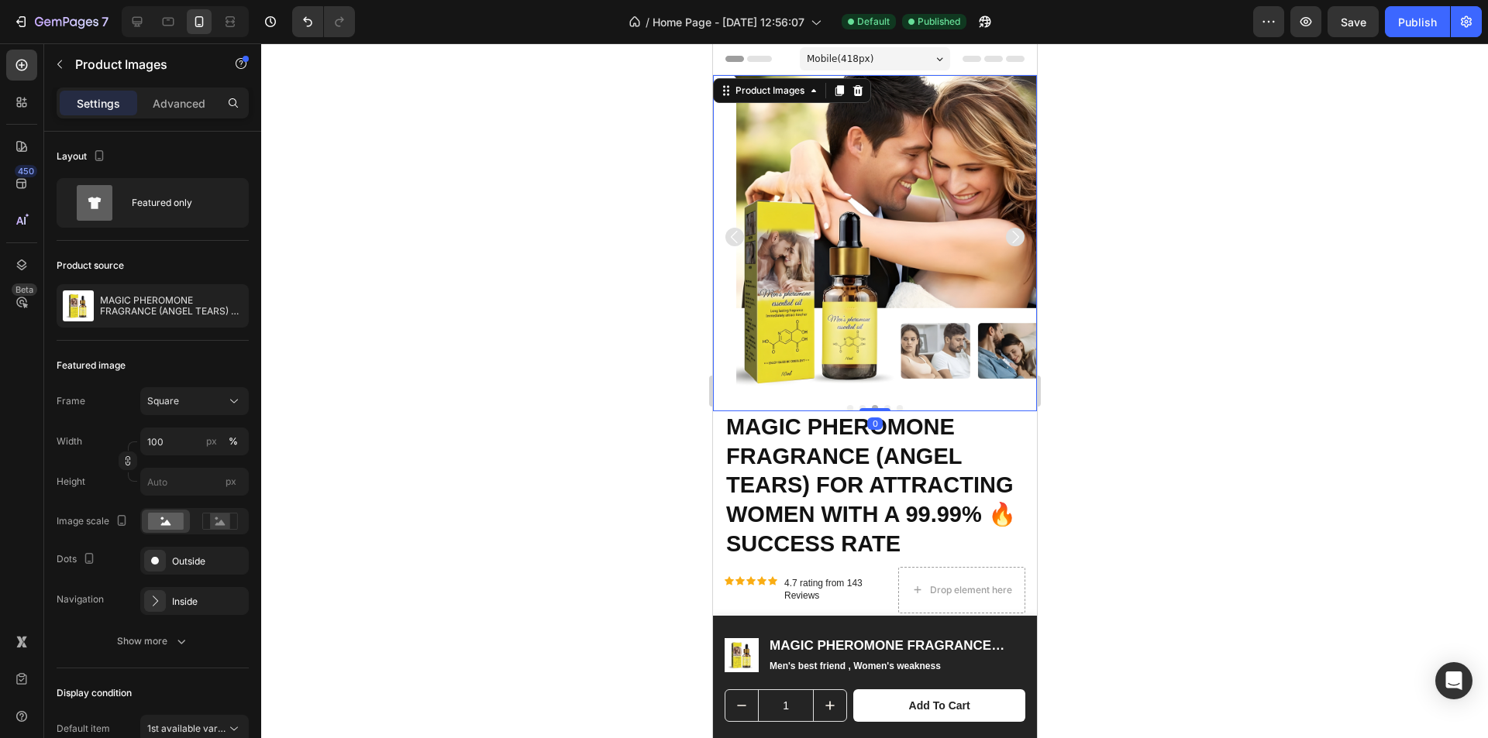
click at [729, 236] on icon "Carousel Back Arrow" at bounding box center [734, 237] width 19 height 19
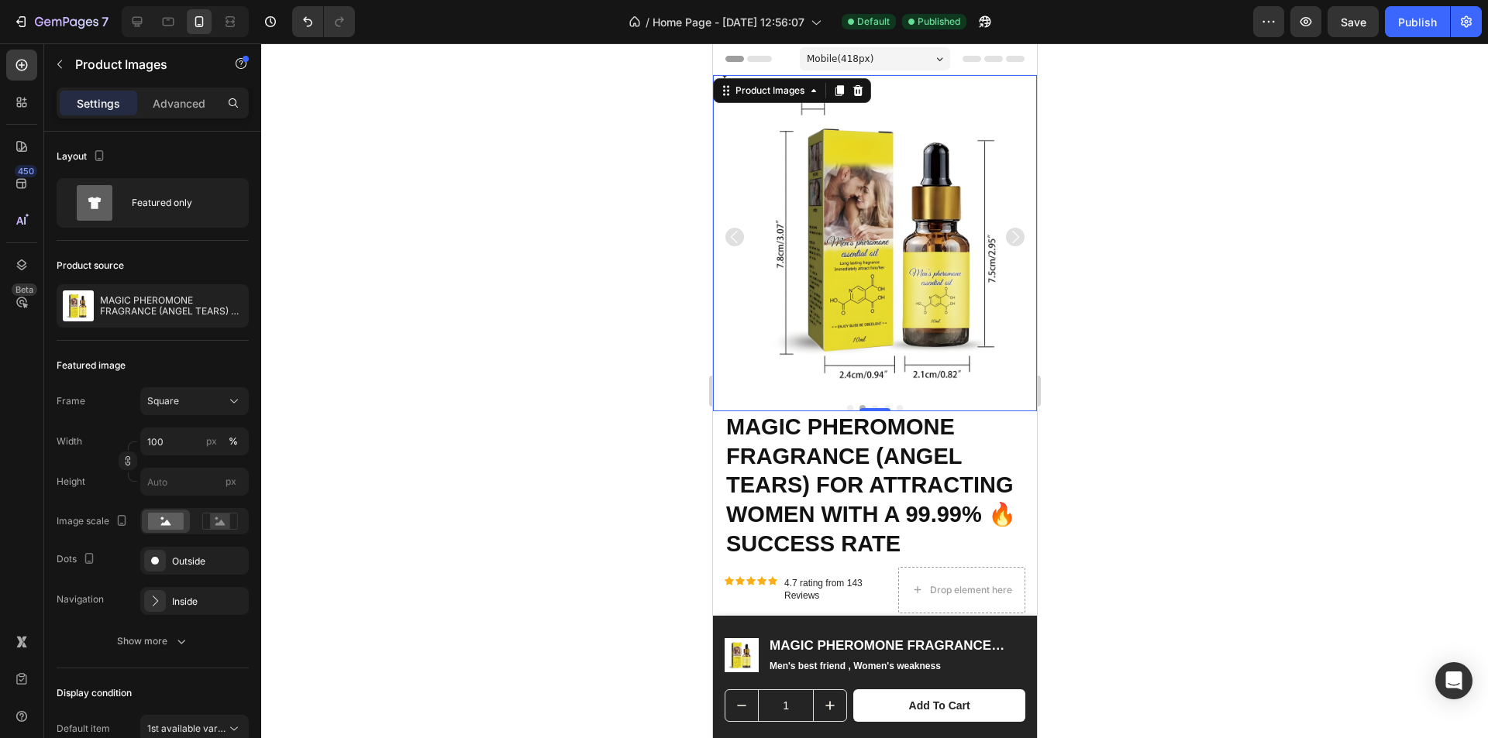
click at [1110, 145] on div at bounding box center [874, 390] width 1227 height 695
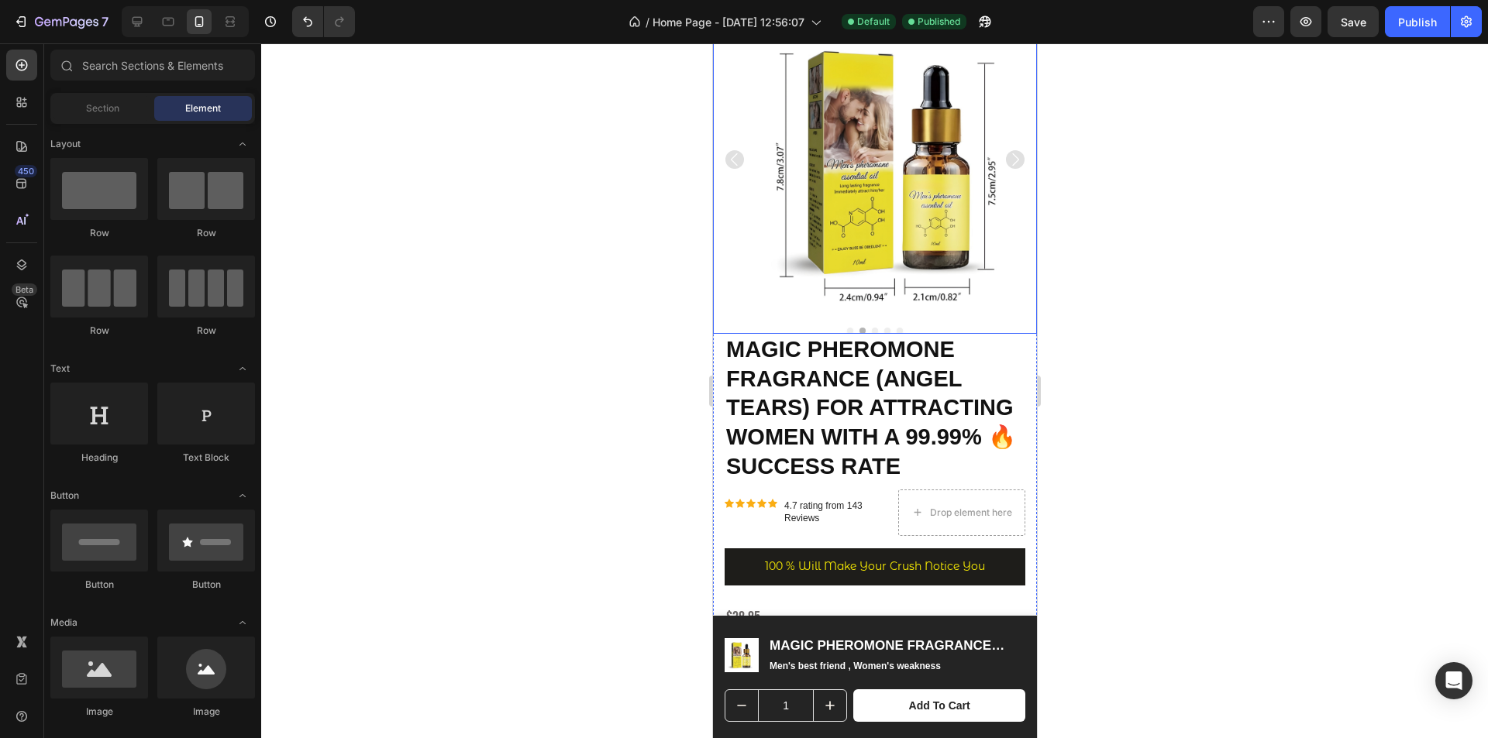
scroll to position [232, 0]
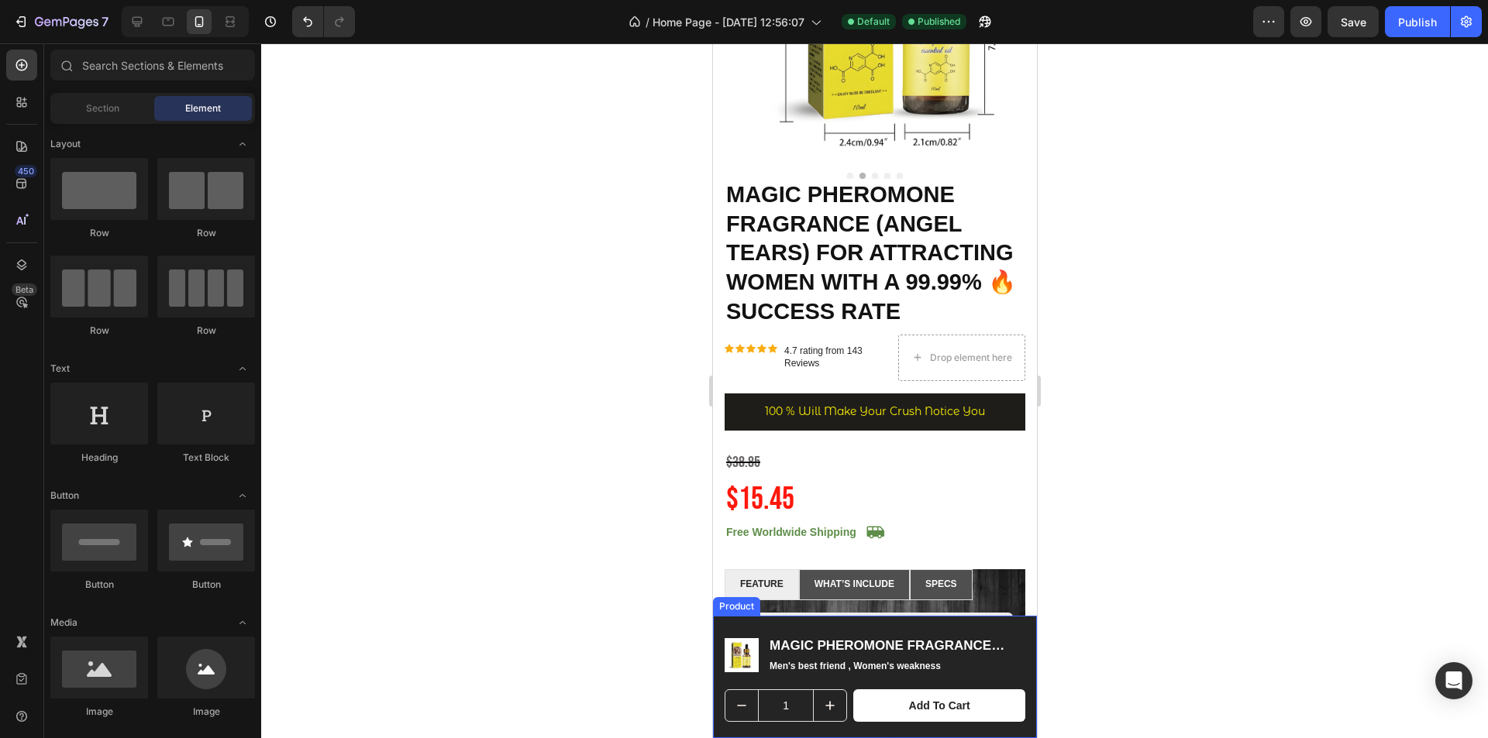
click at [1009, 627] on div "Product Images MAGIC PHEROMONE FRAGRANCE (ANGEL TEARS) FOR ATTRACTING WOMEN WIT…" at bounding box center [874, 677] width 324 height 122
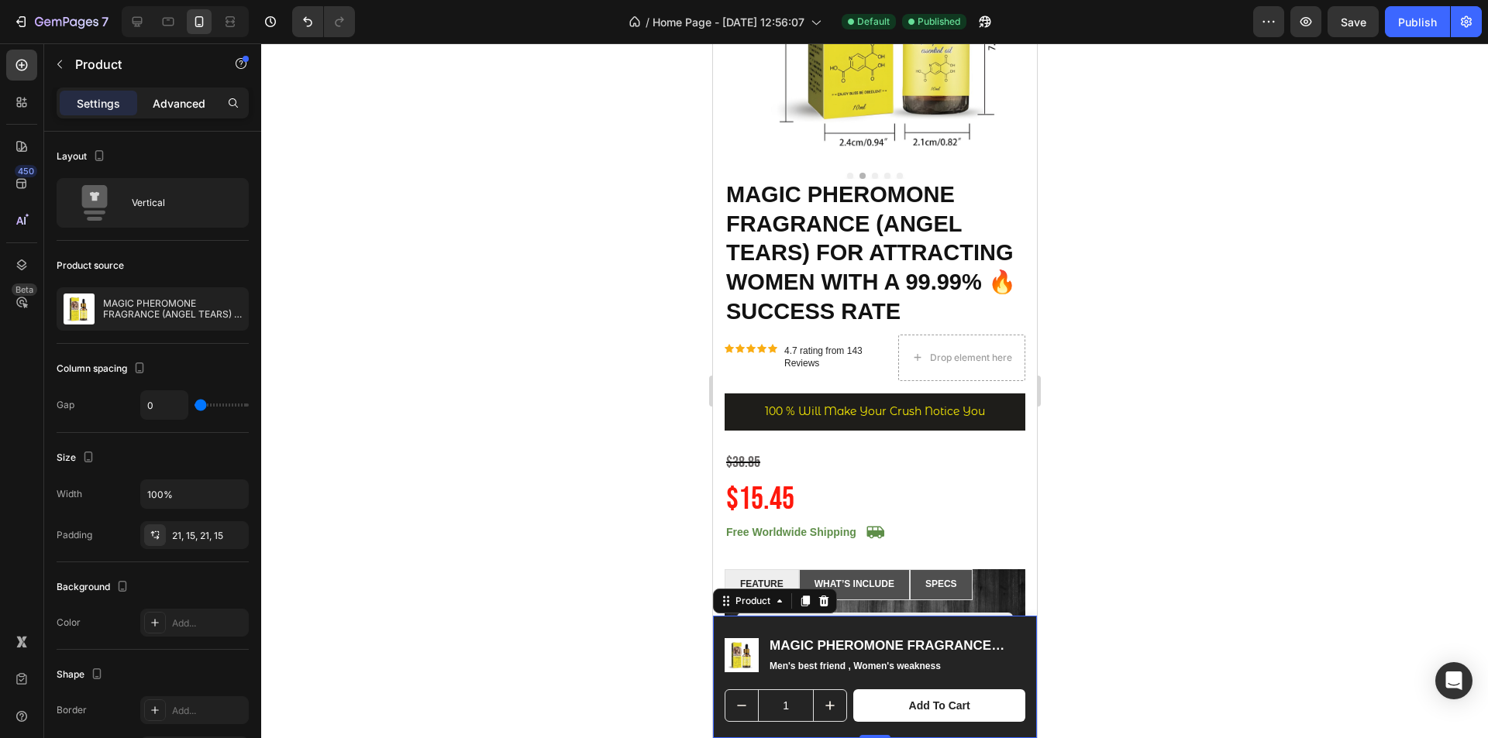
click at [172, 113] on div "Advanced" at bounding box center [178, 103] width 77 height 25
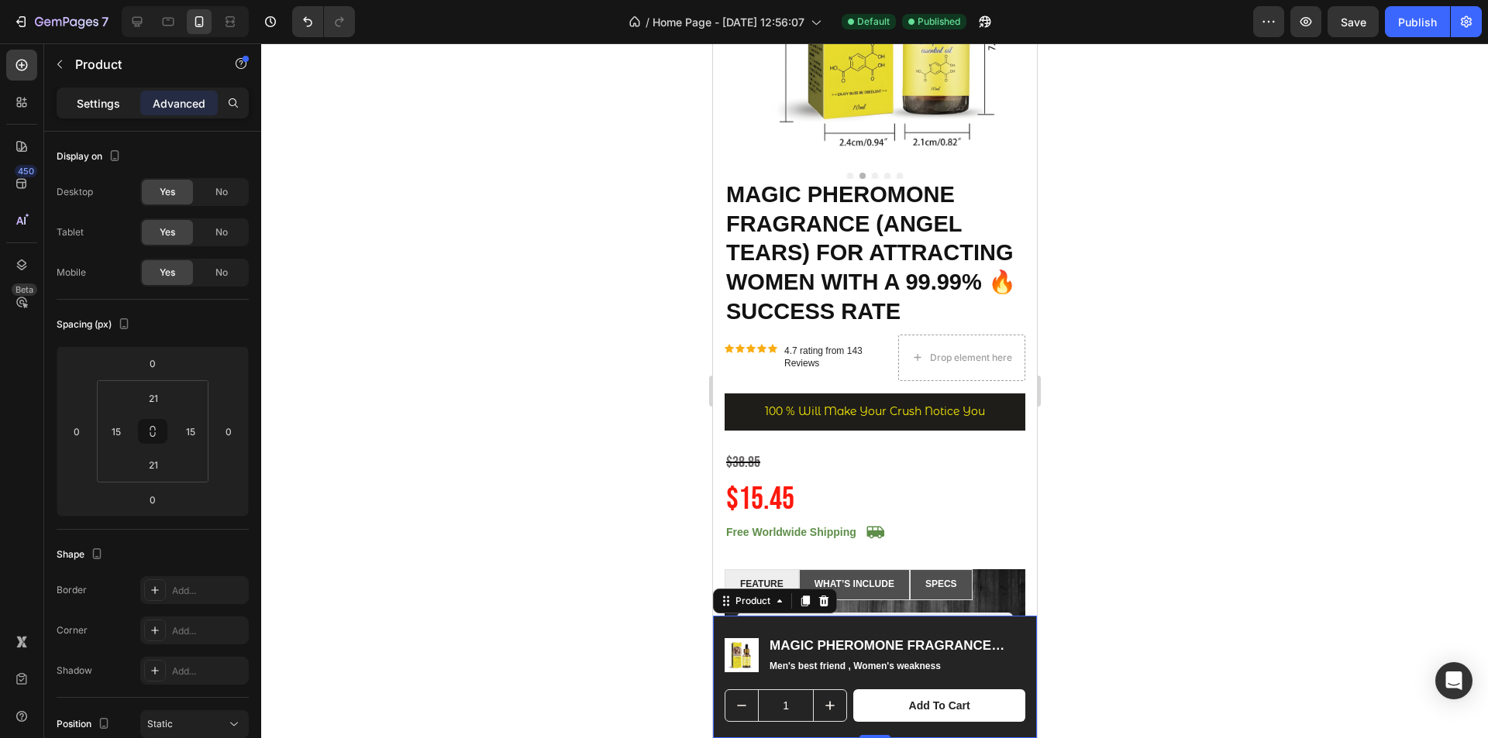
click at [122, 100] on div "Settings" at bounding box center [98, 103] width 77 height 25
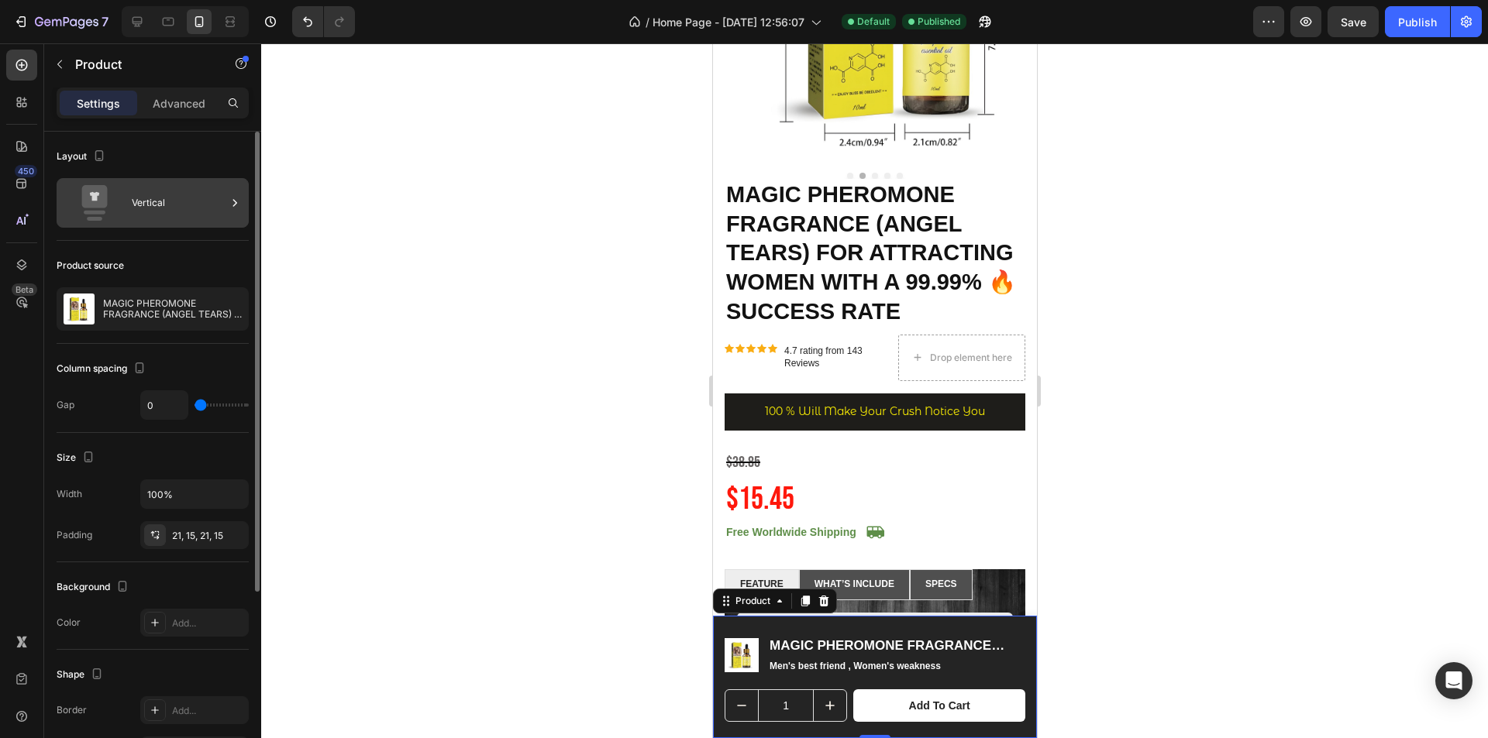
click at [143, 212] on div "Vertical" at bounding box center [179, 203] width 95 height 36
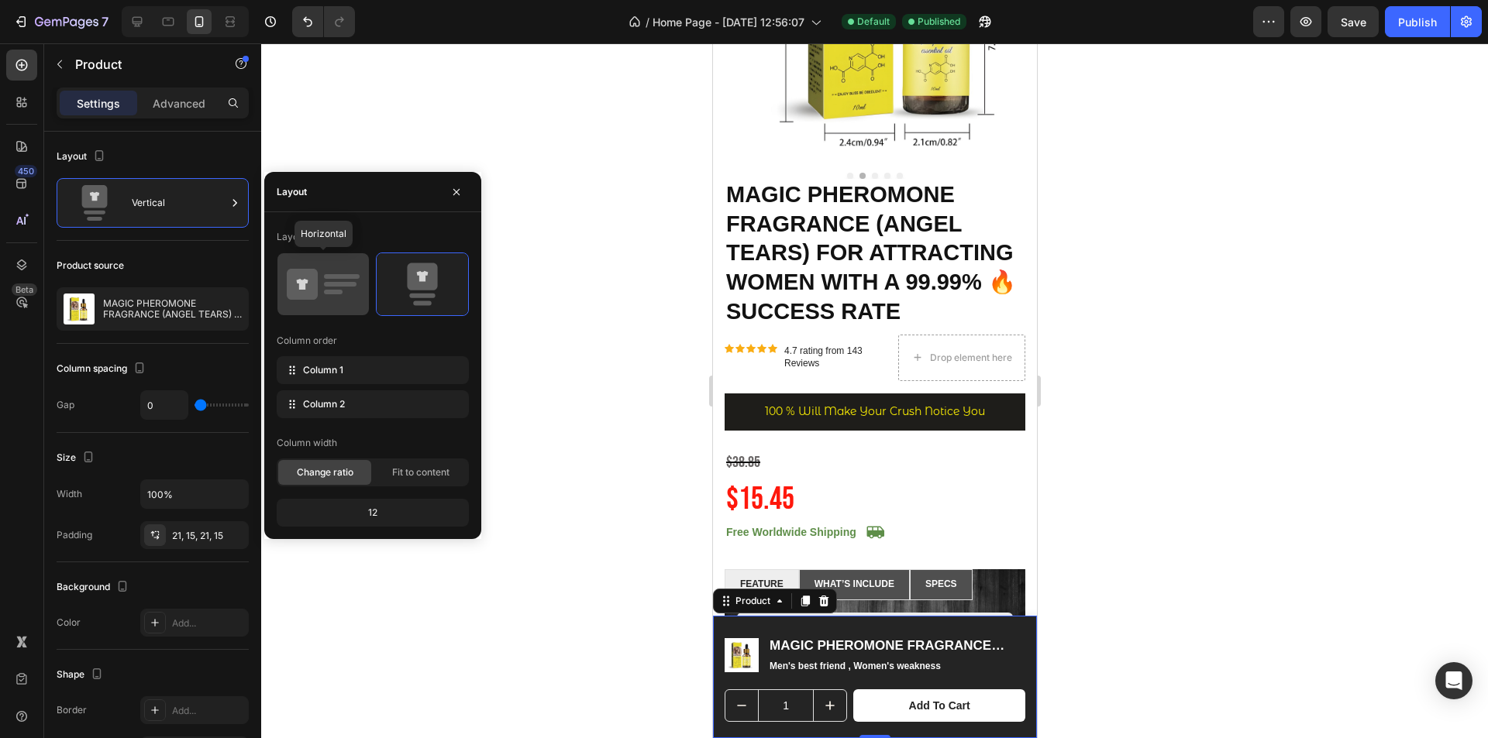
click at [299, 298] on icon at bounding box center [302, 284] width 31 height 31
type input "12"
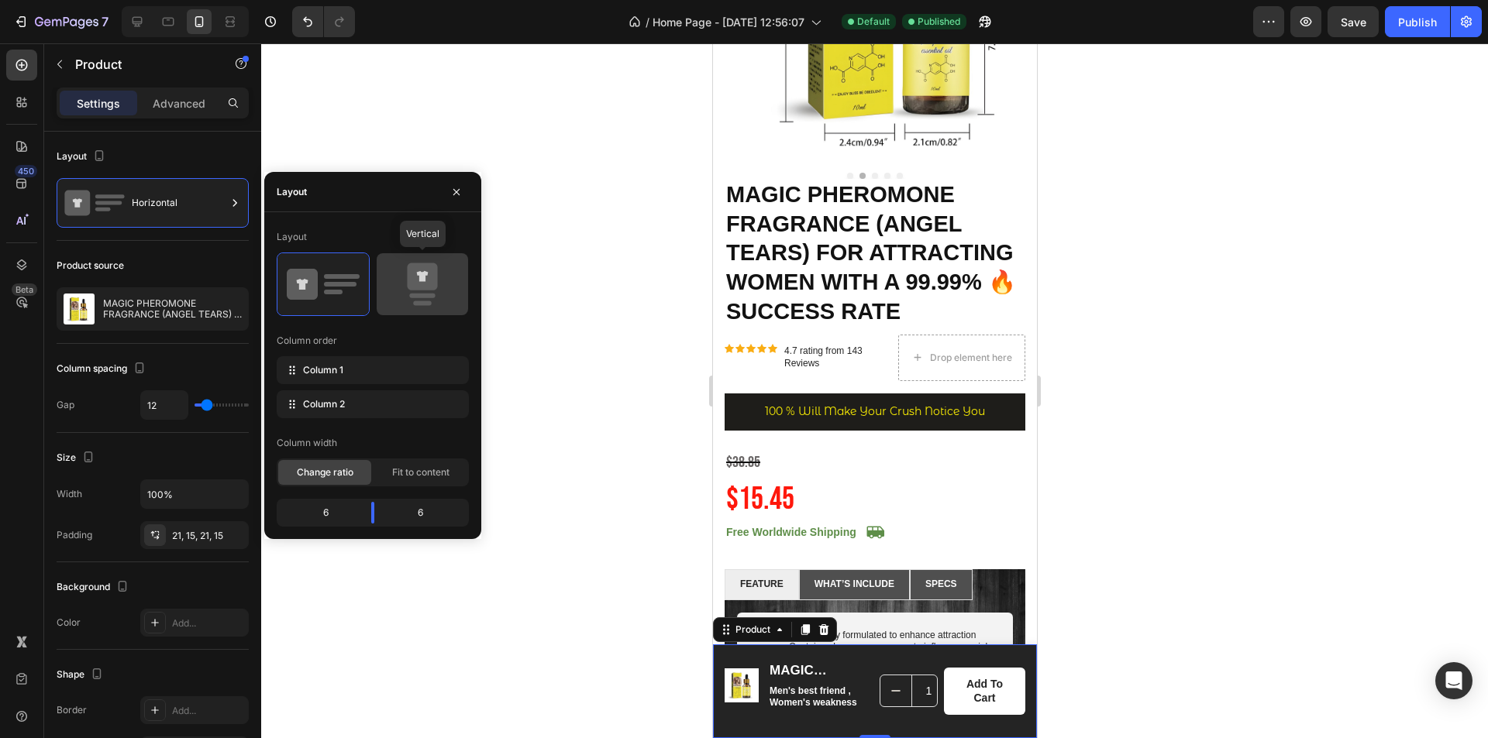
click at [380, 296] on div at bounding box center [422, 284] width 91 height 62
type input "0"
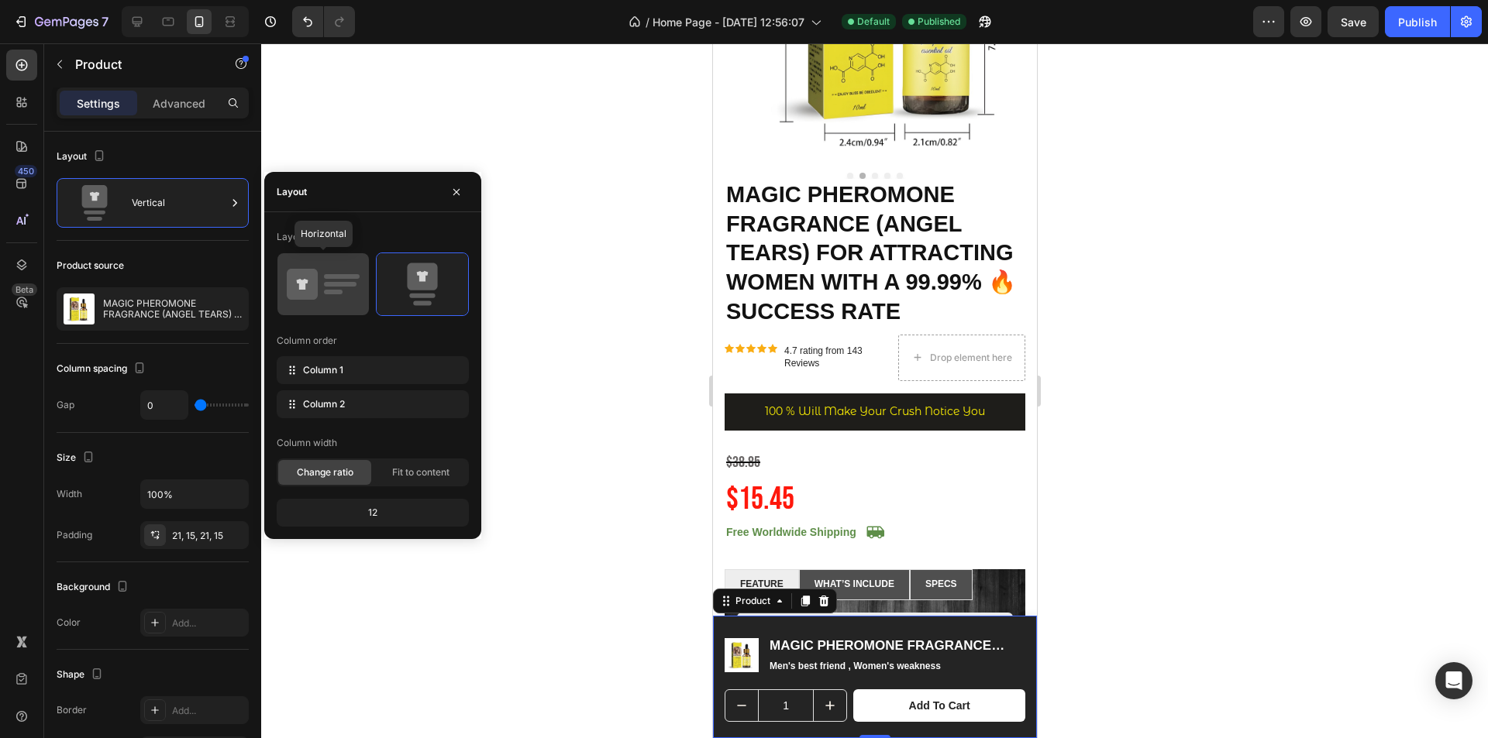
click at [329, 296] on icon at bounding box center [323, 284] width 73 height 43
type input "12"
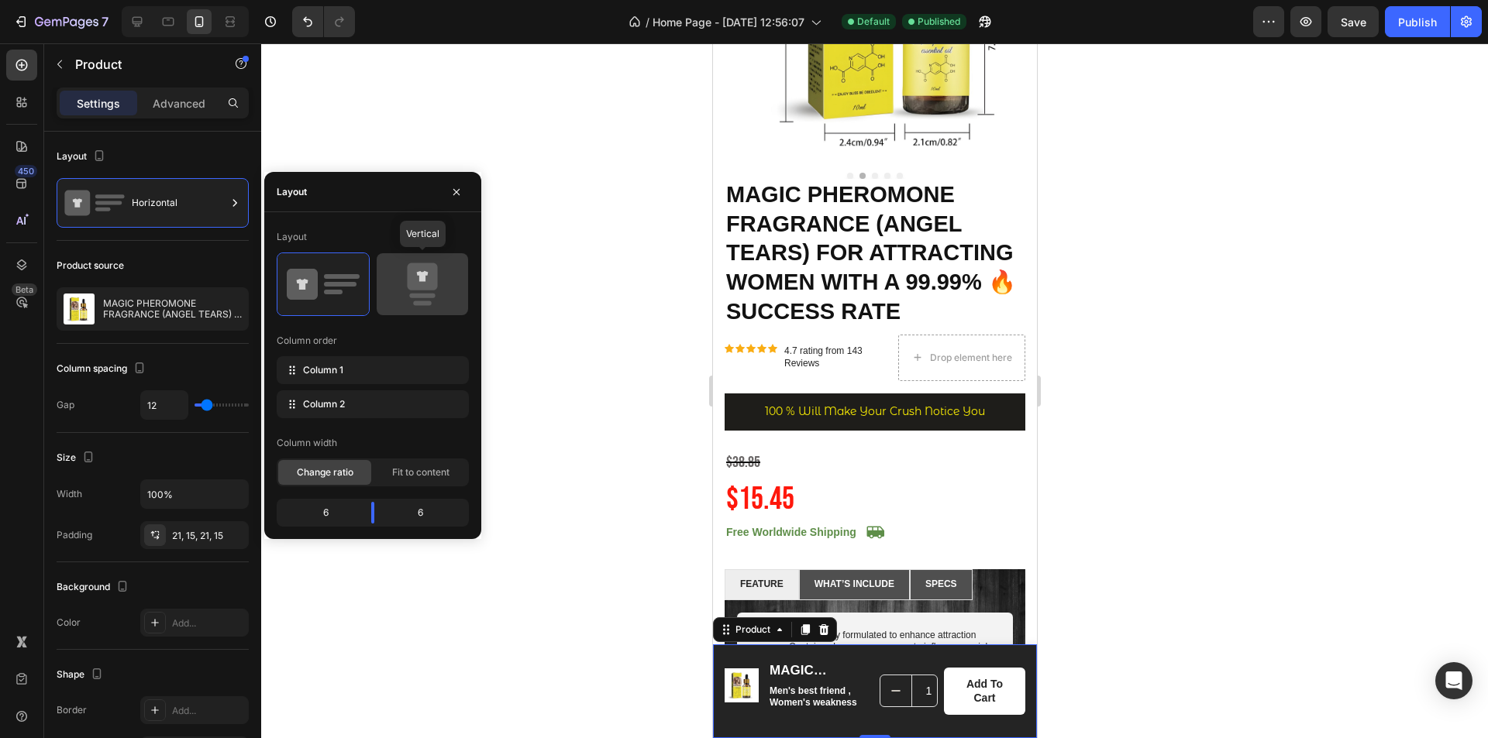
click at [394, 295] on icon at bounding box center [422, 284] width 73 height 43
type input "0"
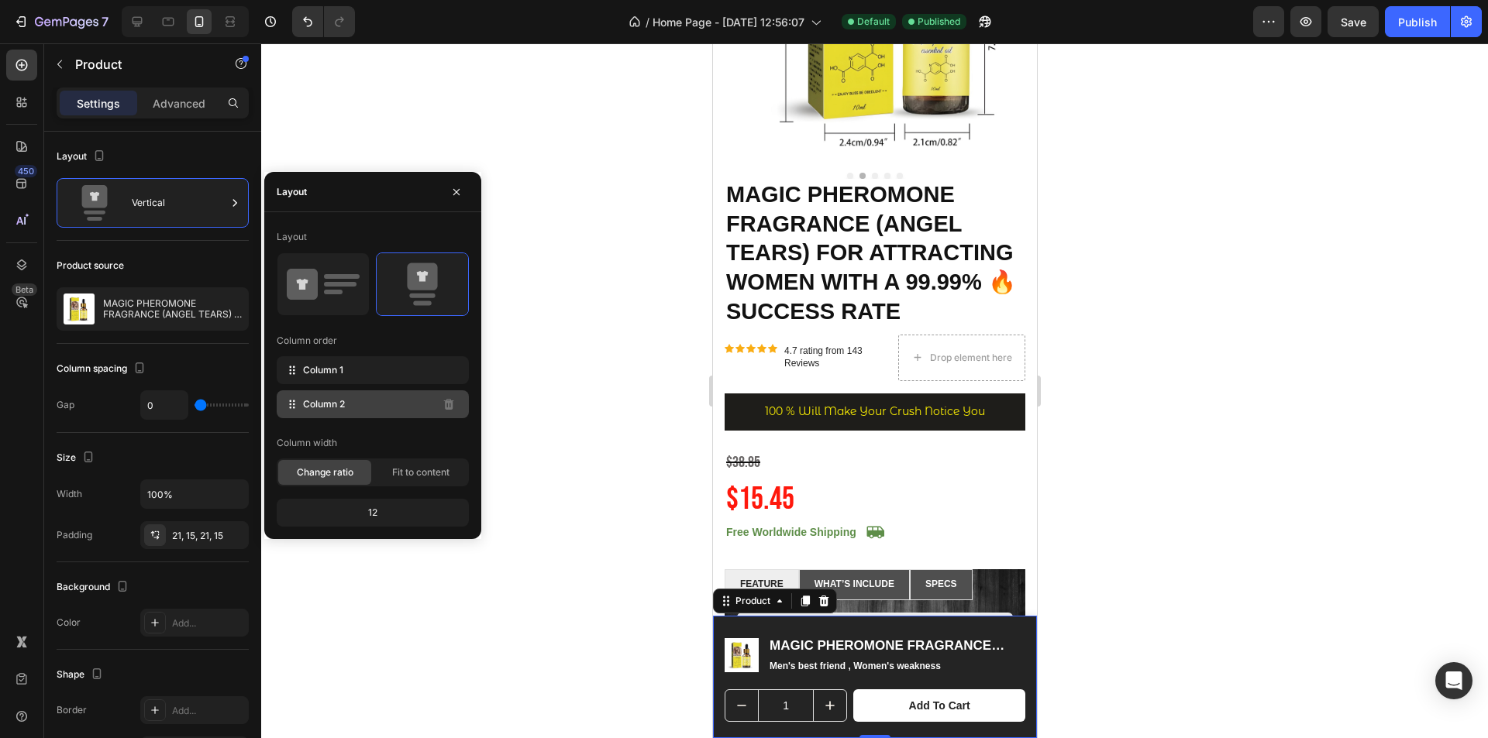
click at [346, 404] on div "Column 2" at bounding box center [373, 405] width 192 height 28
click at [346, 377] on div "Column 1" at bounding box center [373, 370] width 192 height 28
click at [397, 479] on span "Fit to content" at bounding box center [420, 473] width 57 height 14
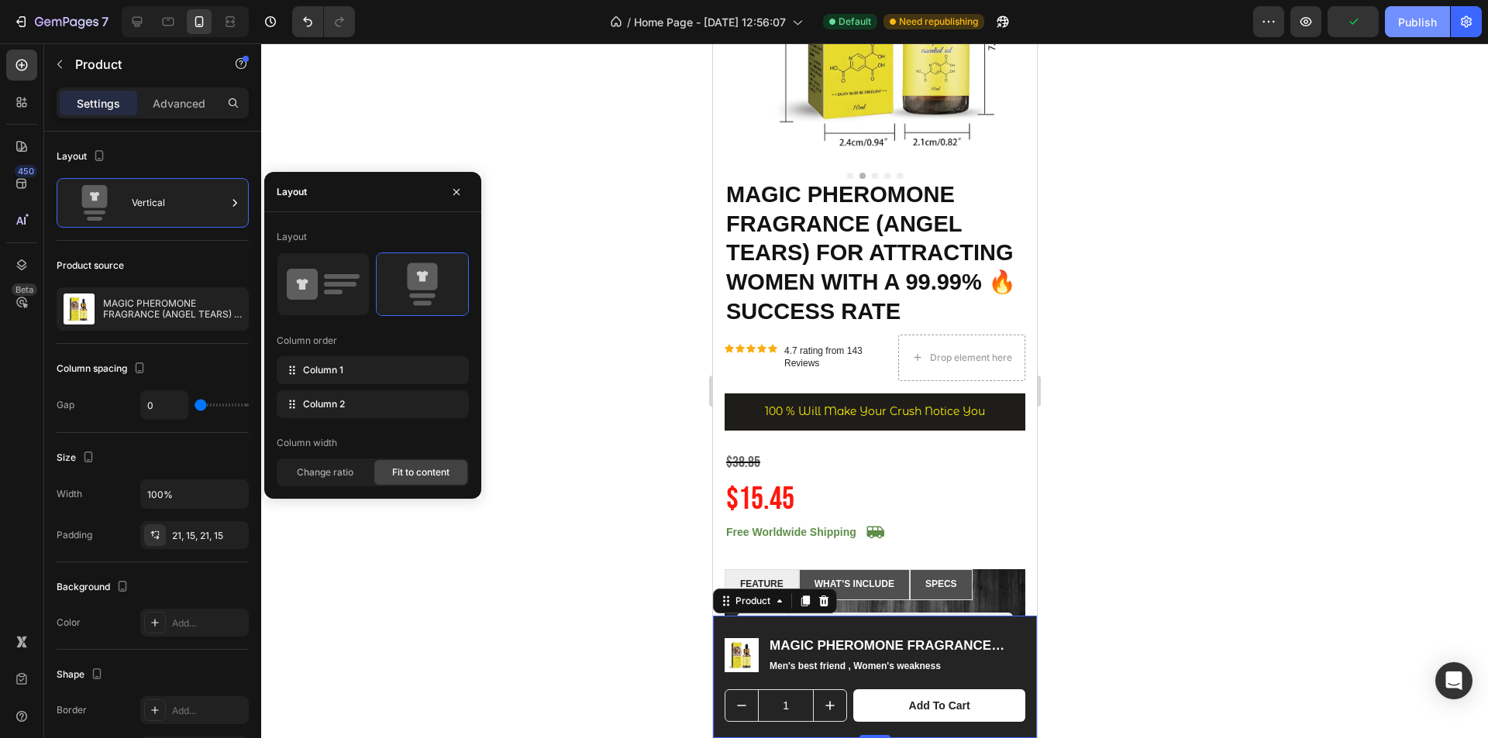
click at [1434, 23] on div "Publish" at bounding box center [1417, 22] width 39 height 16
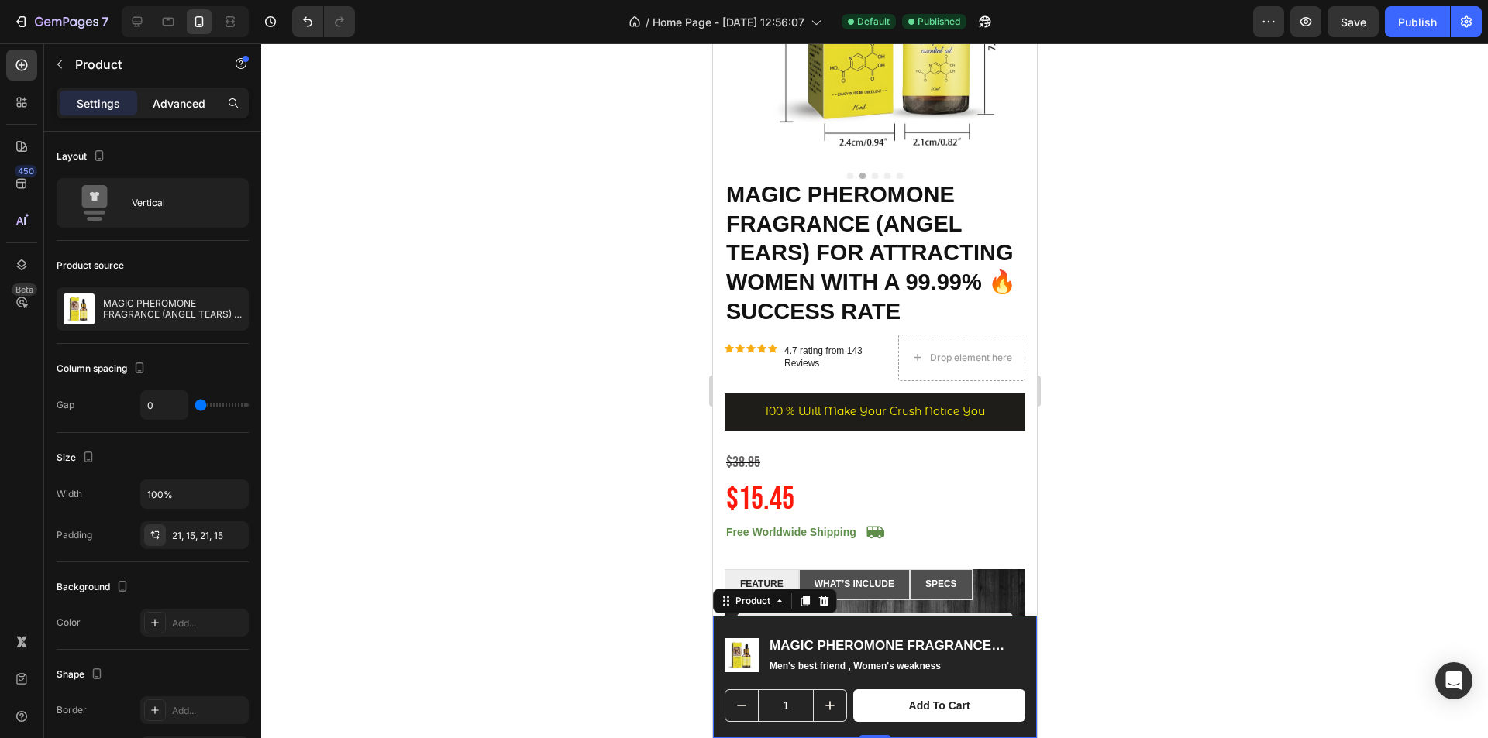
click at [212, 104] on div "Advanced" at bounding box center [178, 103] width 77 height 25
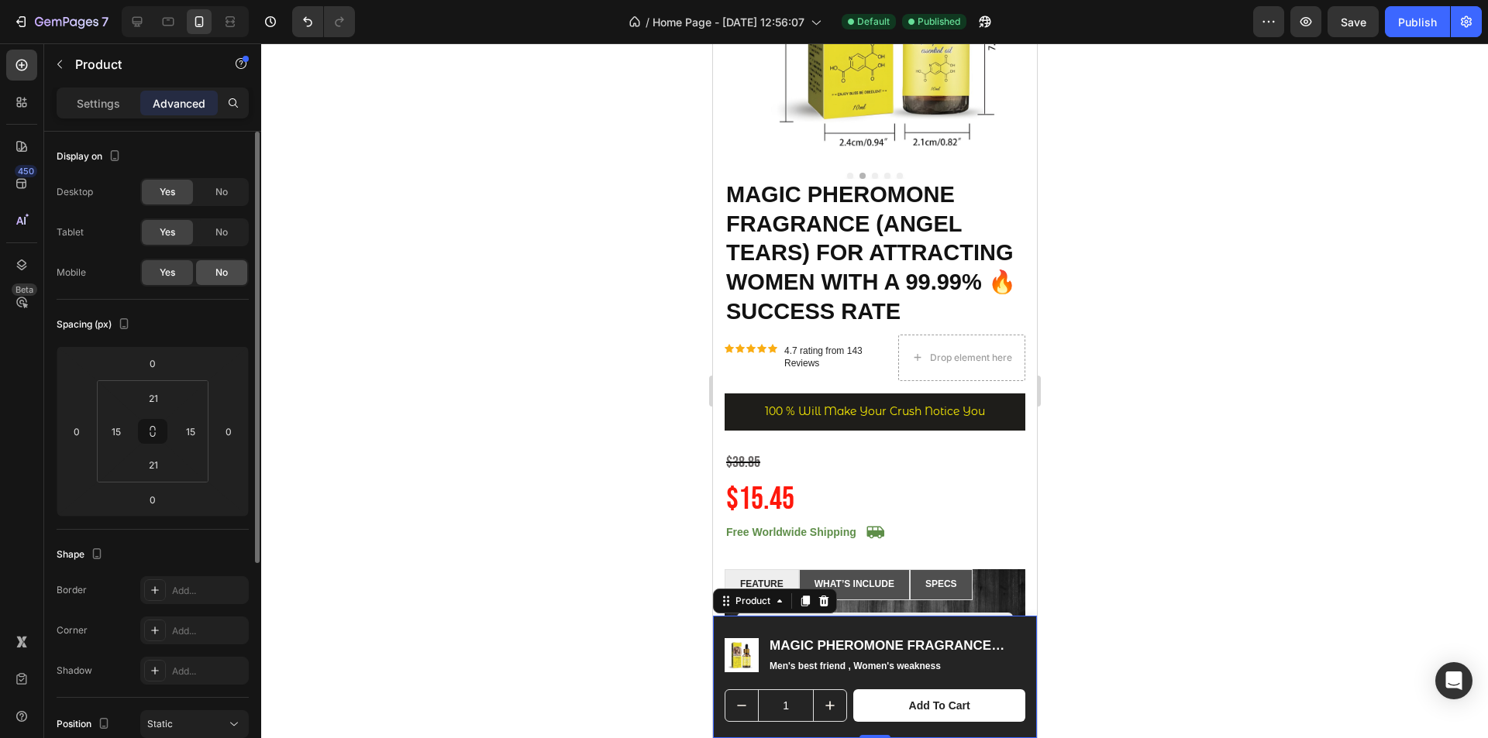
click at [228, 279] on div "No" at bounding box center [221, 272] width 51 height 25
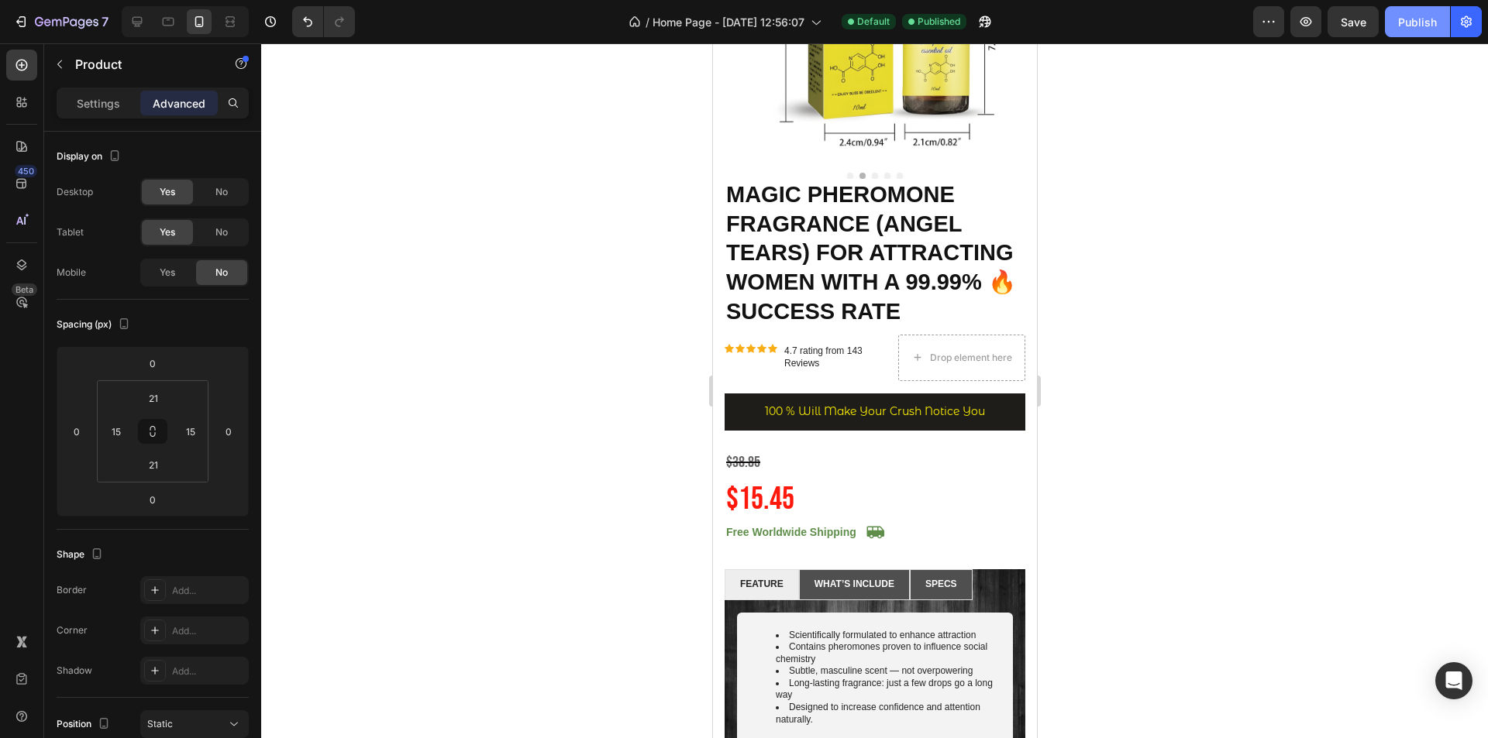
click at [1410, 22] on div "Publish" at bounding box center [1417, 22] width 39 height 16
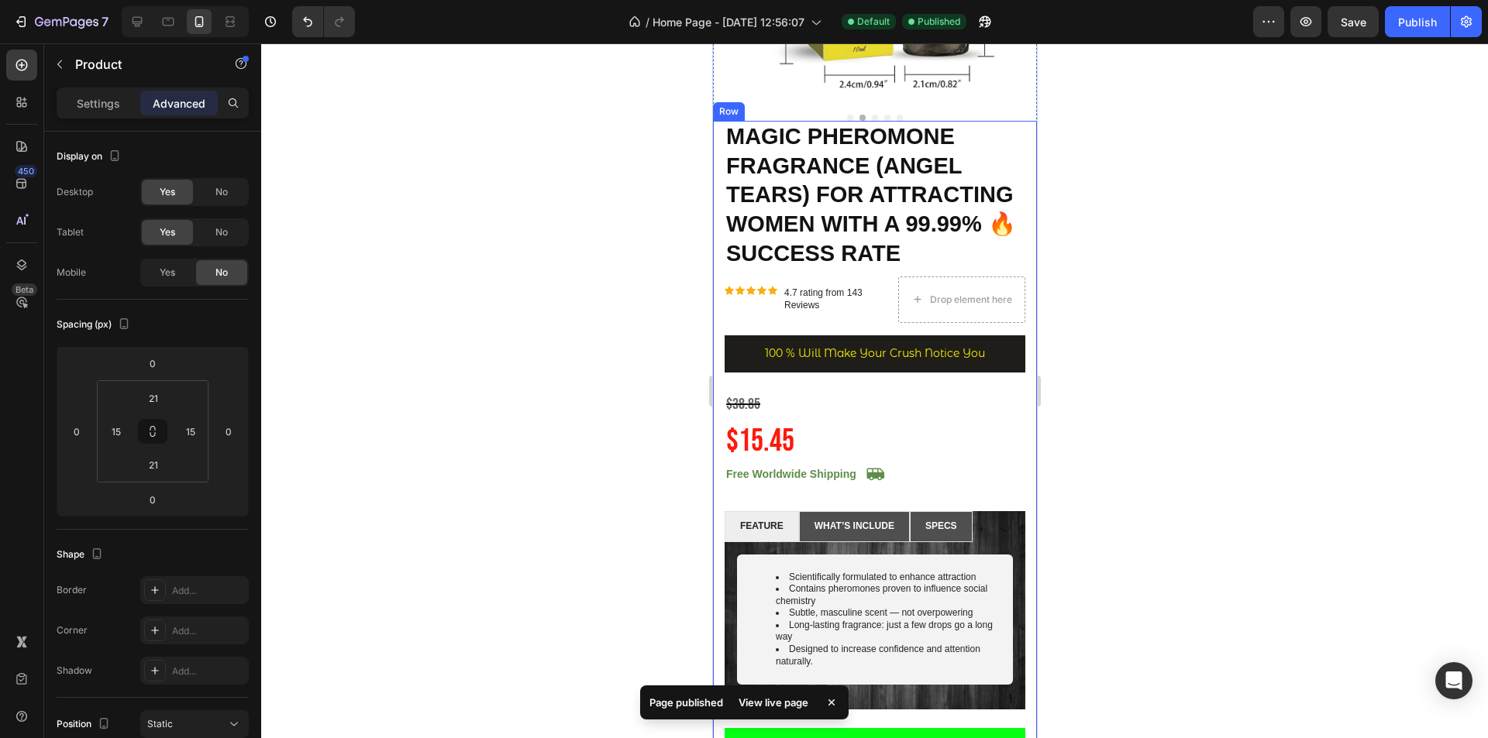
scroll to position [387, 0]
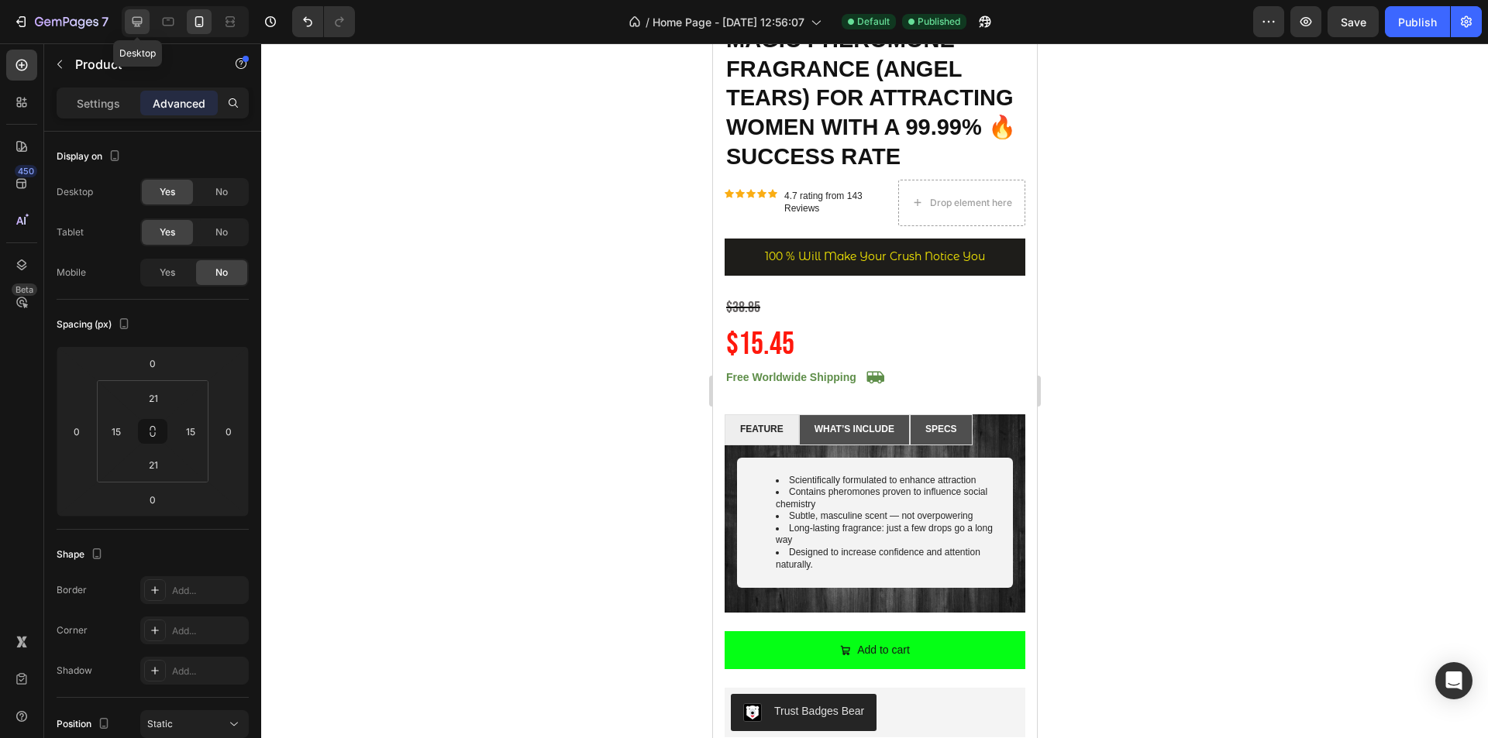
click at [133, 26] on icon at bounding box center [136, 21] width 15 height 15
type input "0"
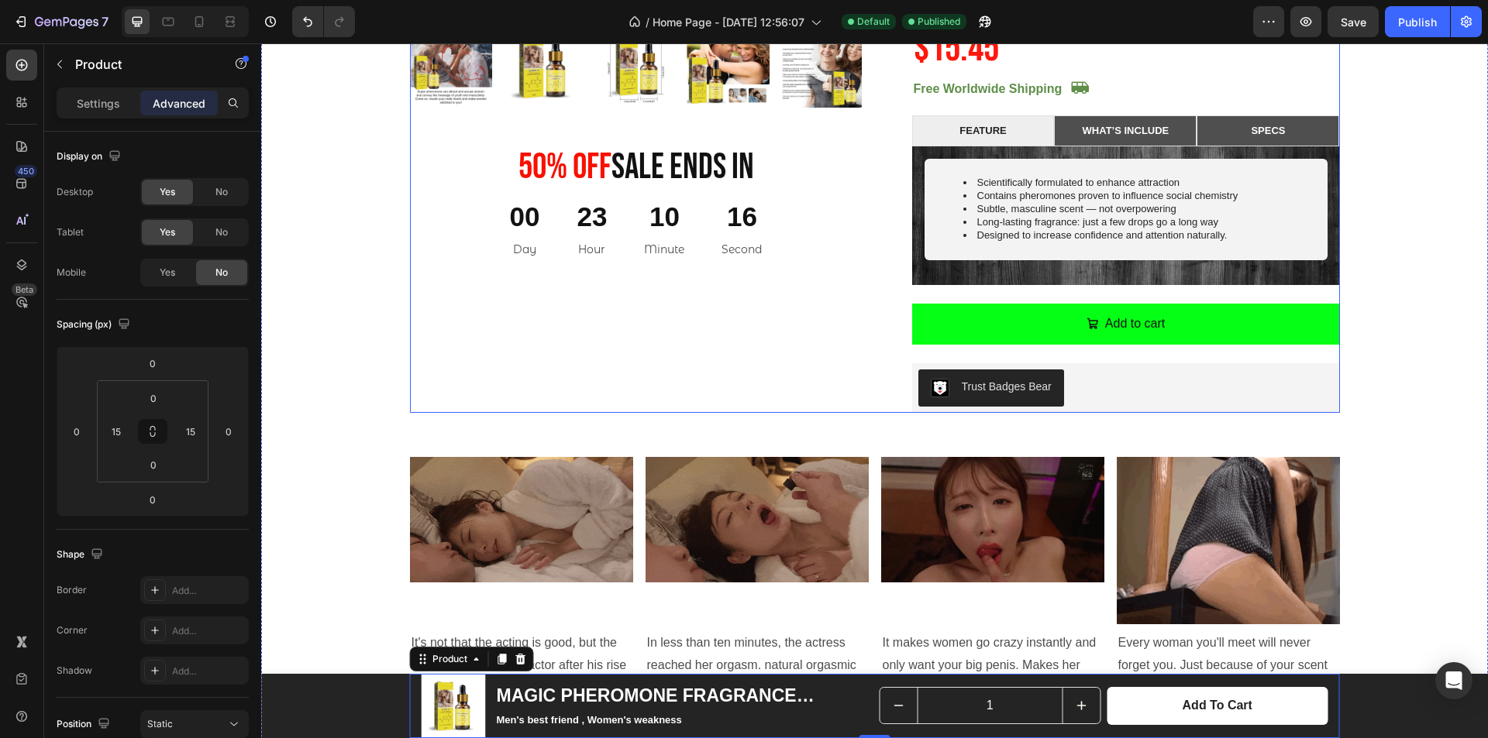
scroll to position [1506, 0]
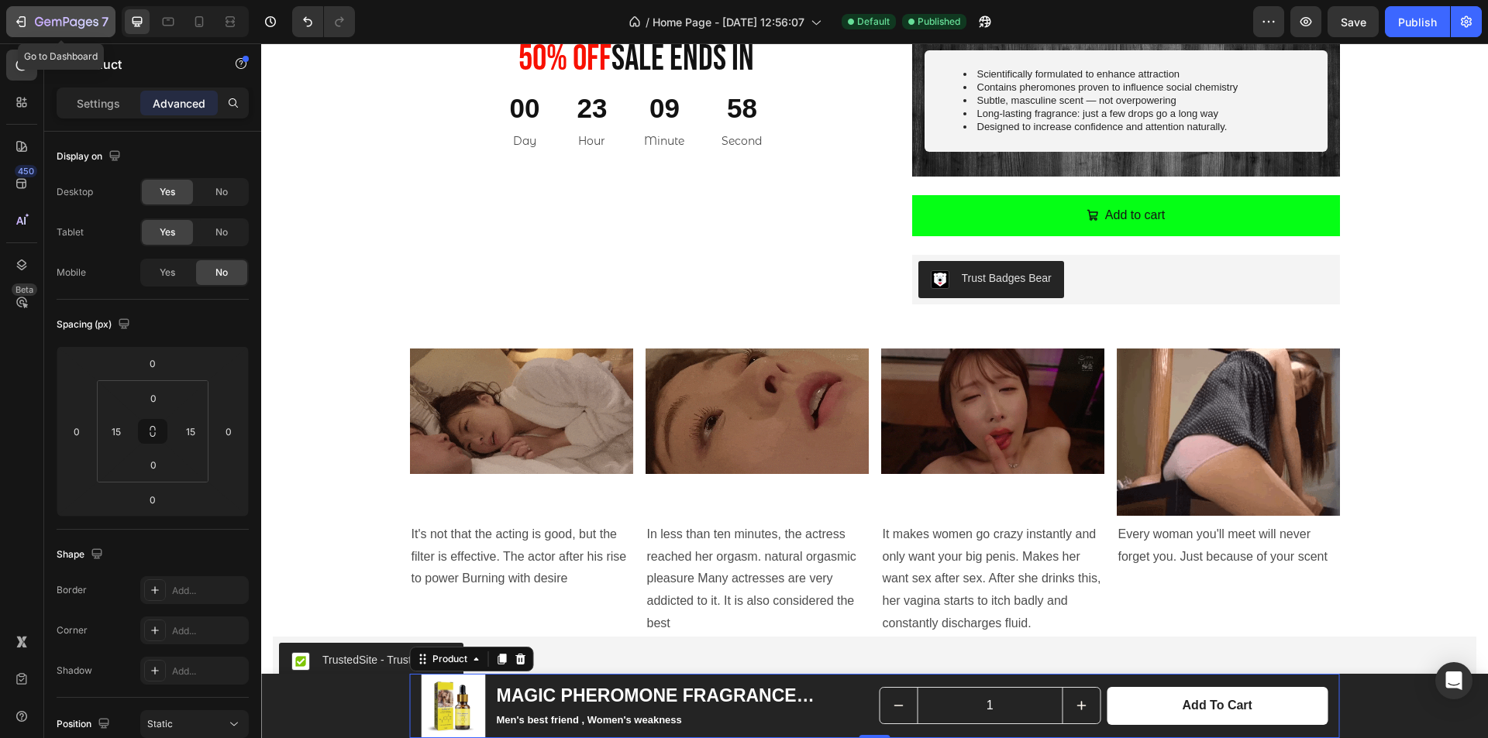
click at [30, 29] on div "7" at bounding box center [60, 21] width 95 height 19
